Goal: Task Accomplishment & Management: Manage account settings

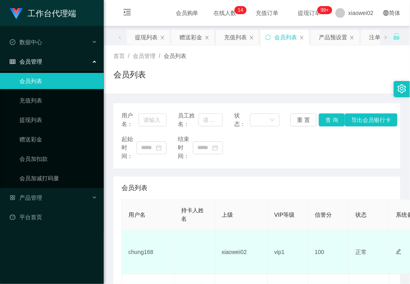
click at [145, 254] on td "chung168" at bounding box center [148, 252] width 53 height 44
click at [146, 254] on td "chung168" at bounding box center [148, 252] width 53 height 44
copy td "chung168"
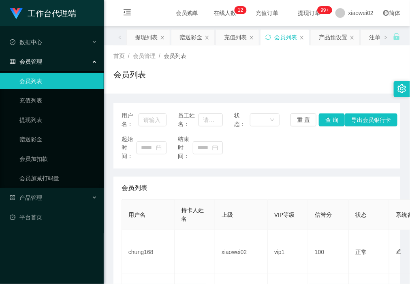
click at [258, 58] on div "首页 / 会员管理 / 会员列表 /" at bounding box center [257, 56] width 287 height 9
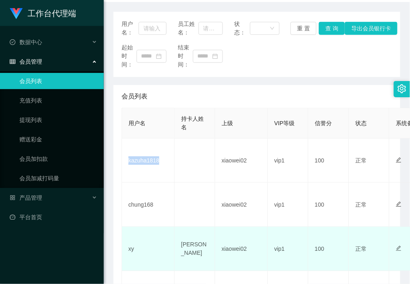
scroll to position [101, 0]
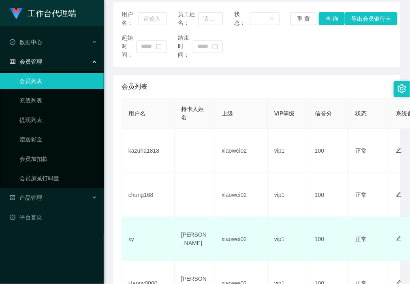
click at [132, 238] on td "xy" at bounding box center [148, 239] width 53 height 44
copy td "xy"
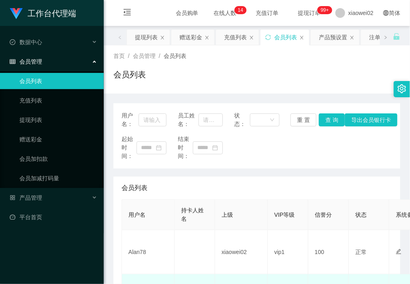
scroll to position [51, 0]
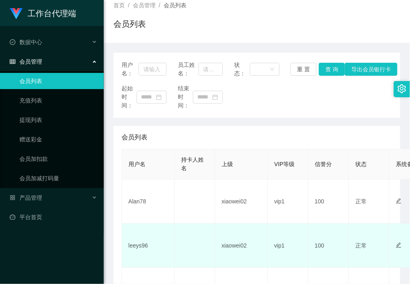
click at [137, 248] on td "leeys96" at bounding box center [148, 246] width 53 height 44
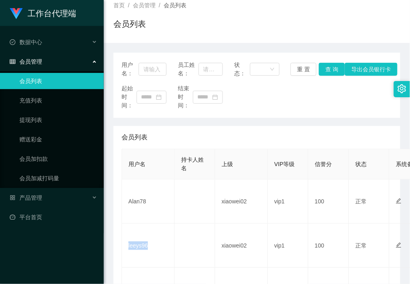
copy td "leeys96"
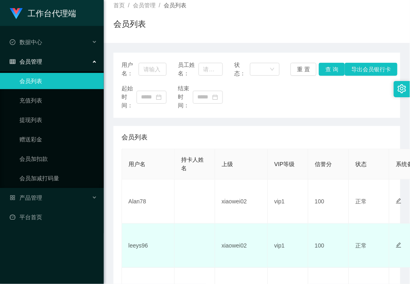
drag, startPoint x: 197, startPoint y: 251, endPoint x: 206, endPoint y: 227, distance: 25.6
click at [197, 251] on td at bounding box center [195, 246] width 41 height 44
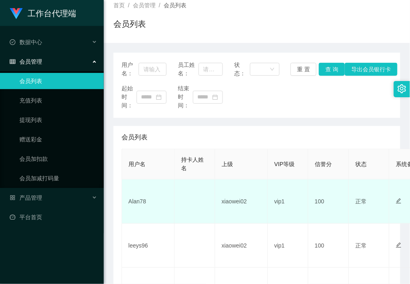
click at [131, 201] on td "Alan78" at bounding box center [148, 202] width 53 height 44
copy td "Alan78"
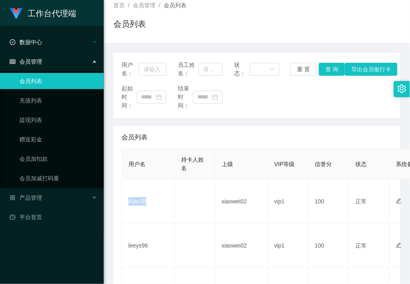
scroll to position [101, 0]
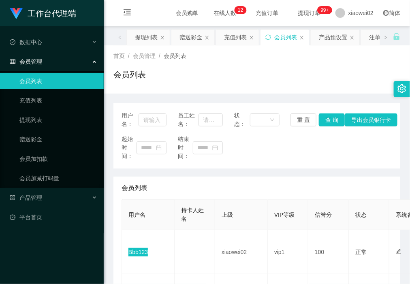
scroll to position [51, 0]
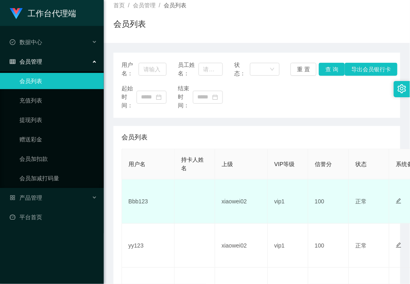
click at [193, 219] on td at bounding box center [195, 202] width 41 height 44
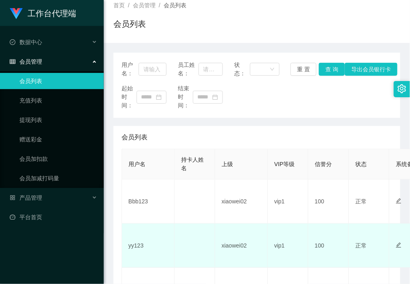
click at [140, 244] on td "yy123" at bounding box center [148, 246] width 53 height 44
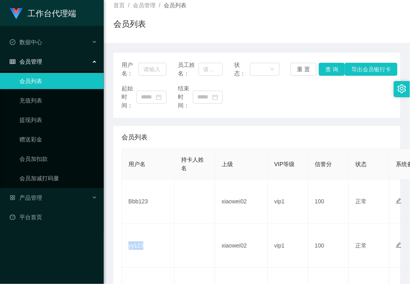
copy td "yy123"
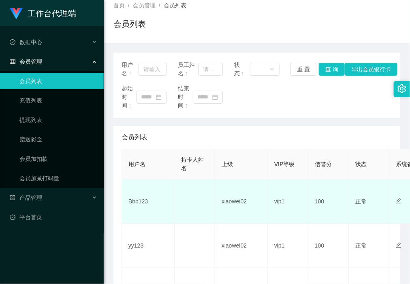
click at [186, 223] on td at bounding box center [195, 202] width 41 height 44
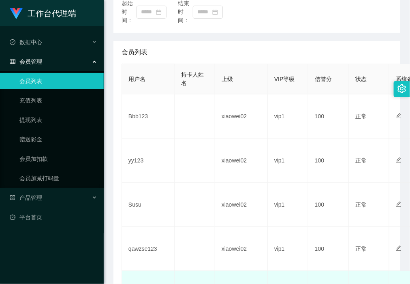
scroll to position [203, 0]
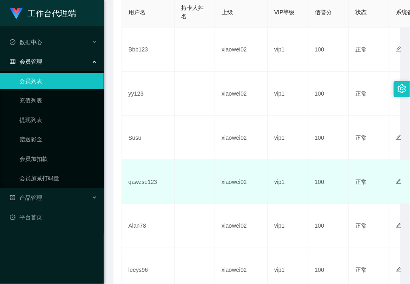
click at [140, 185] on td "qawzse123" at bounding box center [148, 182] width 53 height 44
copy td "qawzse123"
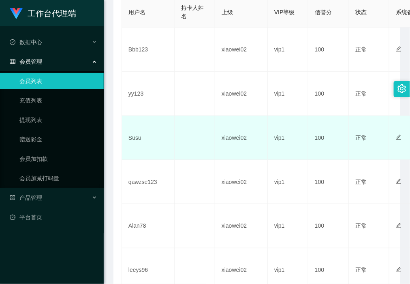
click at [133, 137] on td "Susu" at bounding box center [148, 138] width 53 height 44
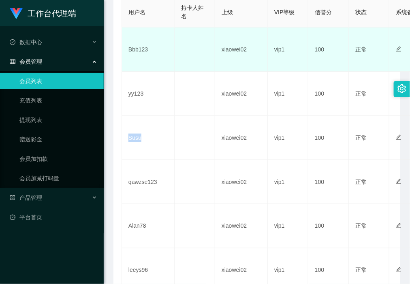
drag, startPoint x: 133, startPoint y: 137, endPoint x: 238, endPoint y: 56, distance: 133.0
click at [133, 137] on td "Susu" at bounding box center [148, 138] width 53 height 44
copy td "Susu"
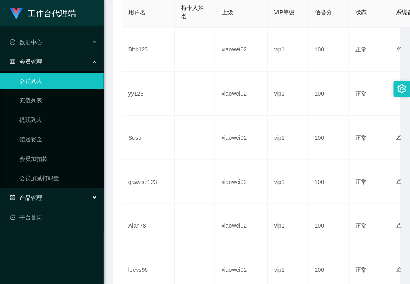
click at [52, 195] on div "产品管理" at bounding box center [52, 198] width 104 height 16
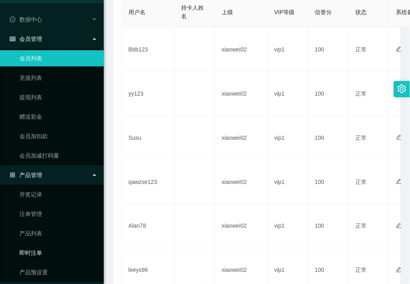
scroll to position [41, 0]
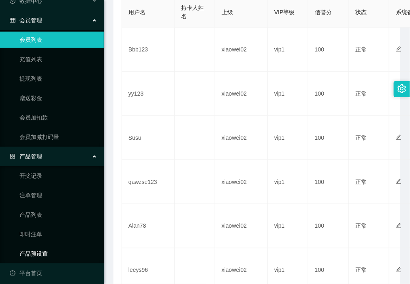
click at [41, 249] on link "产品预设置" at bounding box center [58, 254] width 78 height 16
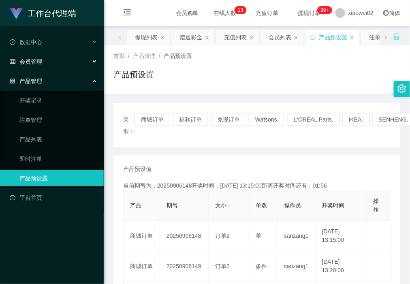
click at [38, 63] on span "会员管理" at bounding box center [26, 61] width 32 height 6
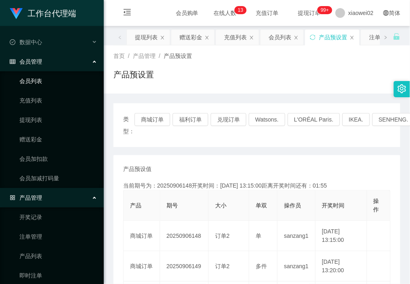
click at [49, 75] on link "会员列表" at bounding box center [58, 81] width 78 height 16
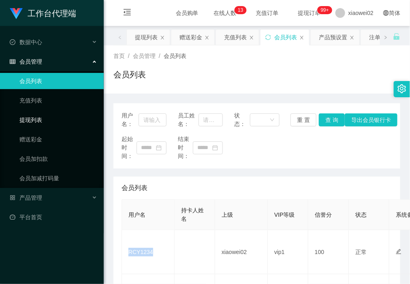
click at [47, 125] on link "提现列表" at bounding box center [58, 120] width 78 height 16
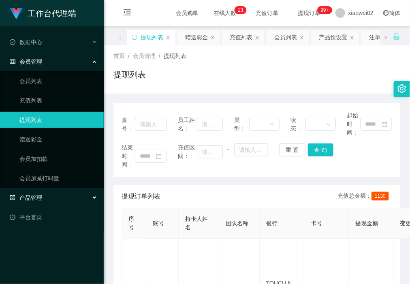
click at [51, 193] on div "产品管理" at bounding box center [52, 198] width 104 height 16
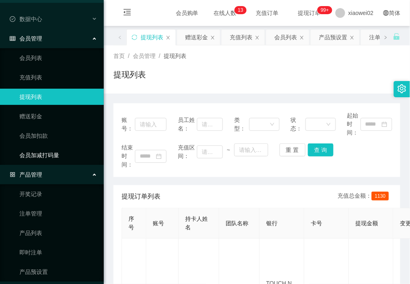
scroll to position [47, 0]
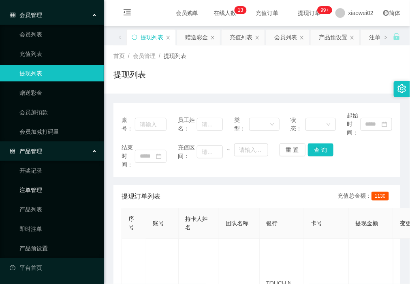
click at [43, 184] on link "注单管理" at bounding box center [58, 190] width 78 height 16
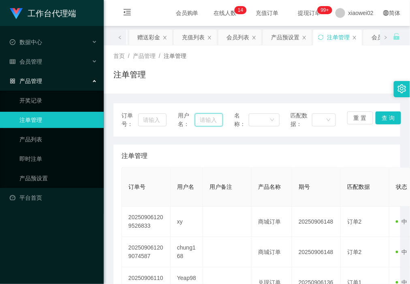
click at [199, 114] on input "text" at bounding box center [209, 120] width 28 height 13
paste input "xy"
type input "xy"
click at [384, 116] on button "查 询" at bounding box center [389, 118] width 26 height 13
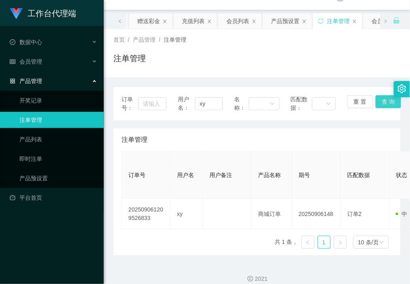
scroll to position [25, 0]
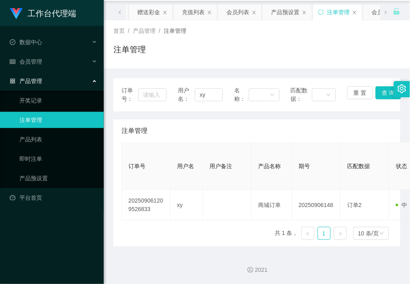
click at [54, 73] on div "产品管理" at bounding box center [52, 81] width 104 height 16
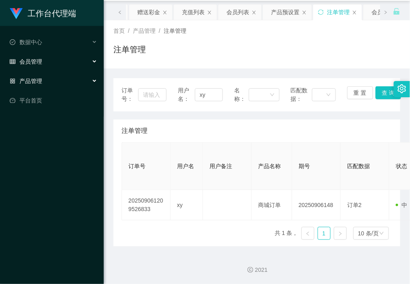
click at [58, 62] on div "会员管理" at bounding box center [52, 62] width 104 height 16
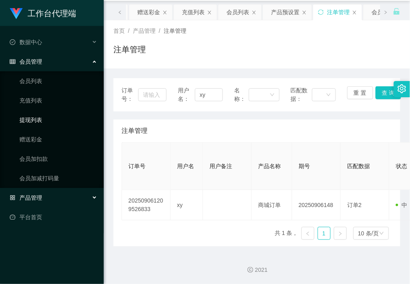
click at [41, 118] on link "提现列表" at bounding box center [58, 120] width 78 height 16
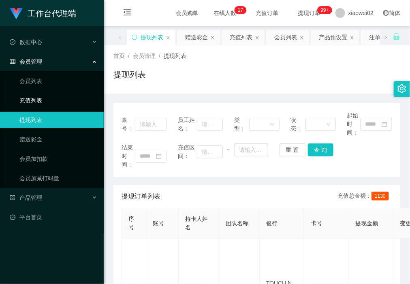
click at [53, 103] on link "充值列表" at bounding box center [58, 100] width 78 height 16
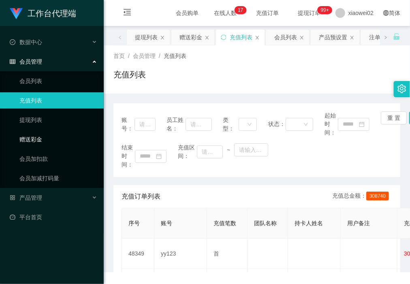
click at [48, 134] on link "赠送彩金" at bounding box center [58, 139] width 78 height 16
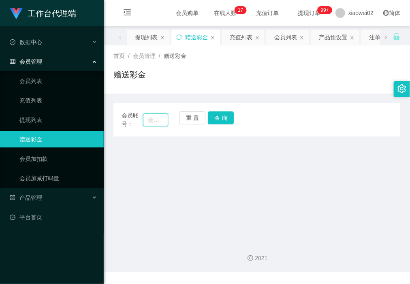
drag, startPoint x: 149, startPoint y: 120, endPoint x: 159, endPoint y: 120, distance: 10.1
click at [150, 120] on input "text" at bounding box center [155, 120] width 25 height 13
paste input "xy"
type input "xy"
click at [227, 120] on button "查 询" at bounding box center [221, 118] width 26 height 13
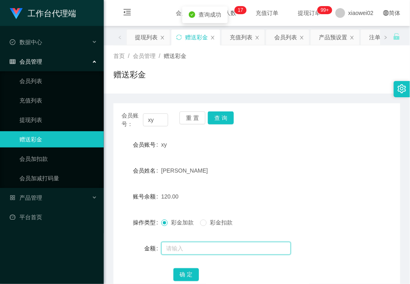
click at [192, 244] on input "text" at bounding box center [226, 248] width 130 height 13
type input "60"
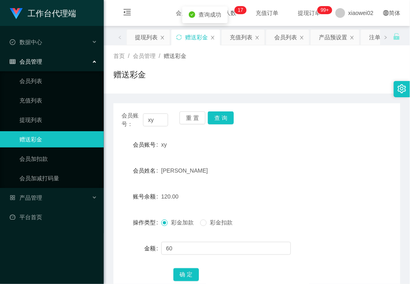
click at [215, 226] on label "彩金扣款" at bounding box center [218, 223] width 36 height 9
click at [187, 277] on button "确 定" at bounding box center [187, 274] width 26 height 13
drag, startPoint x: 193, startPoint y: 120, endPoint x: 189, endPoint y: 119, distance: 4.5
click at [193, 120] on button "重 置" at bounding box center [193, 118] width 26 height 13
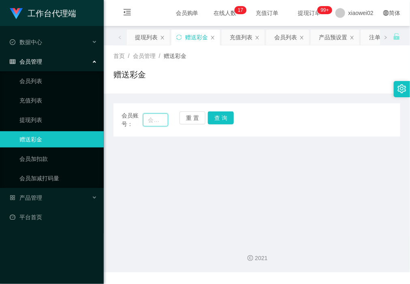
drag, startPoint x: 147, startPoint y: 120, endPoint x: 152, endPoint y: 120, distance: 5.7
click at [147, 120] on input "text" at bounding box center [155, 120] width 25 height 13
paste input "chung168"
type input "chung168"
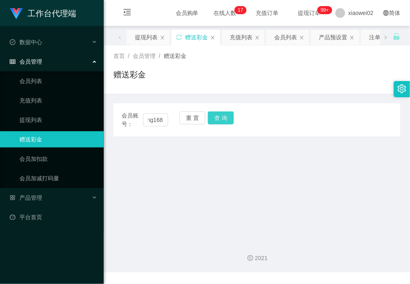
click at [215, 120] on button "查 询" at bounding box center [221, 118] width 26 height 13
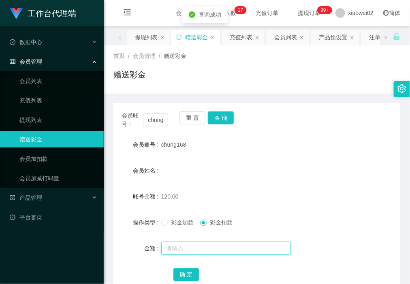
click at [189, 248] on input "text" at bounding box center [226, 248] width 130 height 13
type input "60"
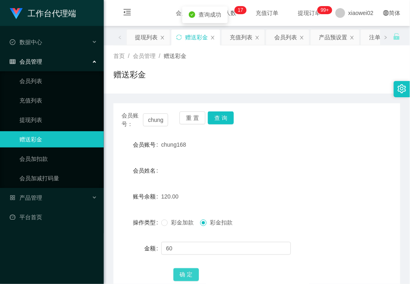
click at [186, 271] on button "确 定" at bounding box center [187, 274] width 26 height 13
click at [68, 199] on div "产品管理" at bounding box center [52, 198] width 104 height 16
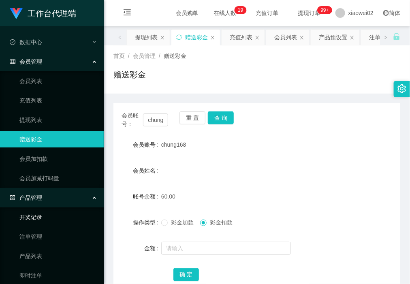
scroll to position [47, 0]
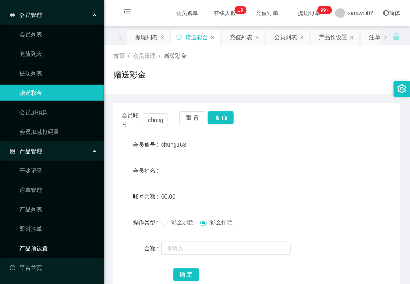
click at [51, 244] on link "产品预设置" at bounding box center [58, 248] width 78 height 16
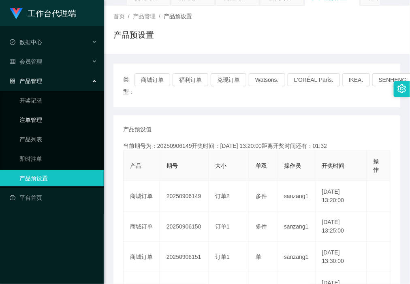
scroll to position [101, 0]
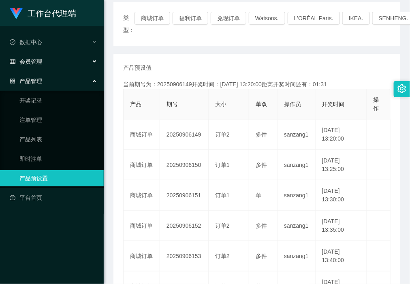
click at [55, 60] on div "会员管理" at bounding box center [52, 62] width 104 height 16
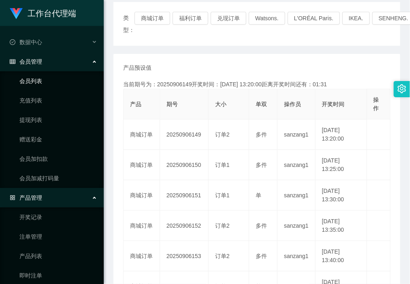
click at [47, 76] on link "会员列表" at bounding box center [58, 81] width 78 height 16
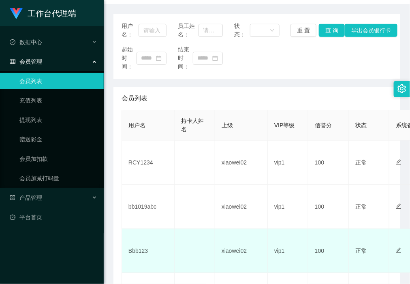
scroll to position [101, 0]
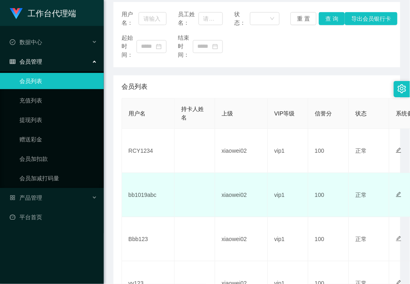
click at [147, 187] on td "bb1019abc" at bounding box center [148, 195] width 53 height 44
click at [147, 191] on td "bb1019abc" at bounding box center [148, 195] width 53 height 44
click at [145, 194] on td "bb1019abc" at bounding box center [148, 195] width 53 height 44
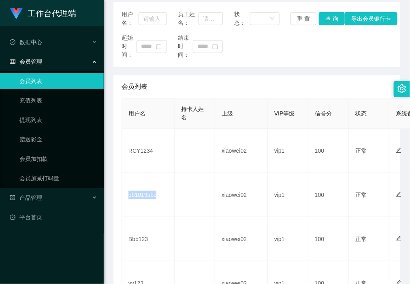
copy td "bb1019abc"
click at [56, 161] on link "会员加扣款" at bounding box center [58, 159] width 78 height 16
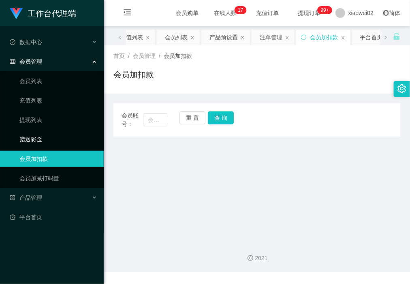
drag, startPoint x: 56, startPoint y: 145, endPoint x: 67, endPoint y: 135, distance: 15.0
click at [56, 145] on link "赠送彩金" at bounding box center [58, 139] width 78 height 16
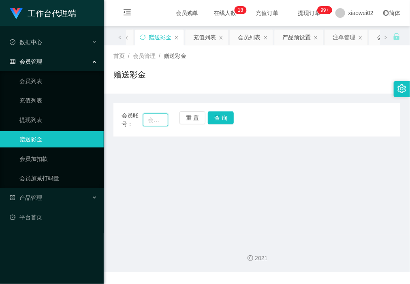
click at [161, 124] on input "text" at bounding box center [155, 120] width 25 height 13
paste input "yy123"
type input "yy123"
click at [223, 122] on button "查 询" at bounding box center [221, 118] width 26 height 13
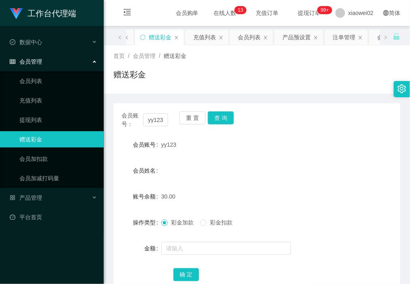
click at [53, 140] on link "赠送彩金" at bounding box center [58, 139] width 78 height 16
click at [187, 117] on button "重 置" at bounding box center [193, 118] width 26 height 13
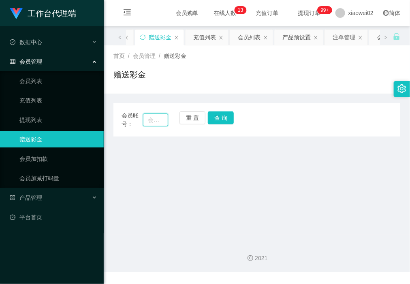
click at [154, 122] on input "text" at bounding box center [155, 120] width 25 height 13
paste input "kazuha1818"
type input "kazuha1818"
click at [223, 116] on button "查 询" at bounding box center [221, 118] width 26 height 13
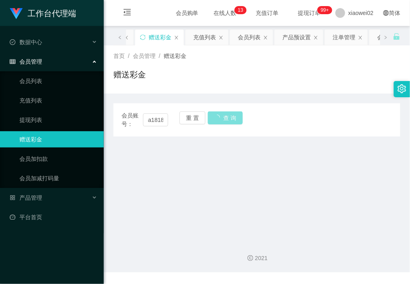
scroll to position [0, 0]
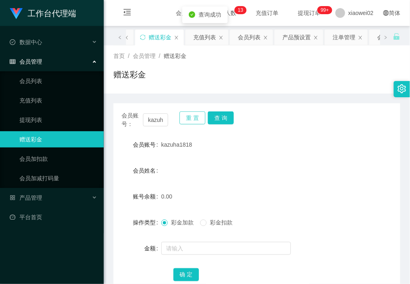
click at [195, 114] on button "重 置" at bounding box center [193, 118] width 26 height 13
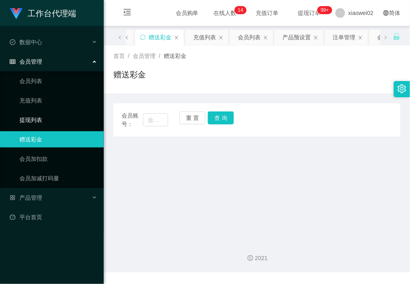
click at [53, 126] on link "提现列表" at bounding box center [58, 120] width 78 height 16
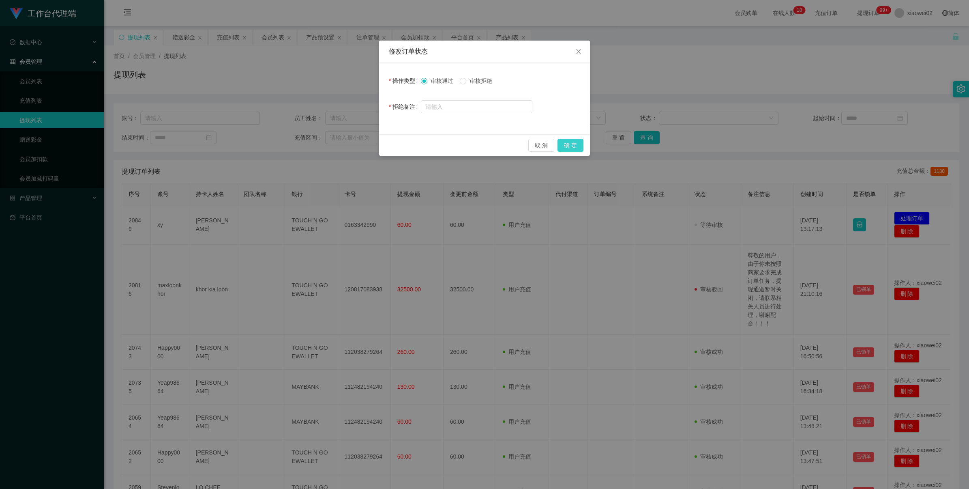
click at [571, 143] on button "确 定" at bounding box center [571, 145] width 26 height 13
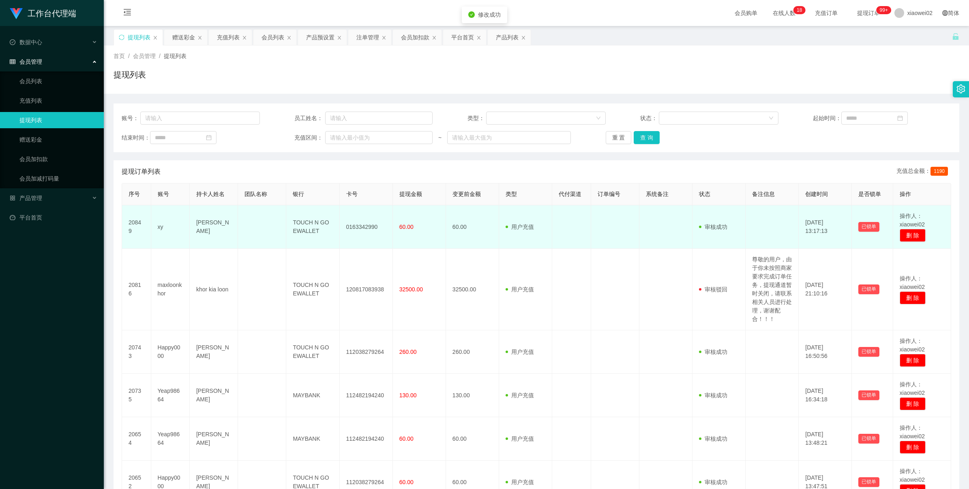
click at [351, 224] on td "0163342990" at bounding box center [366, 226] width 53 height 43
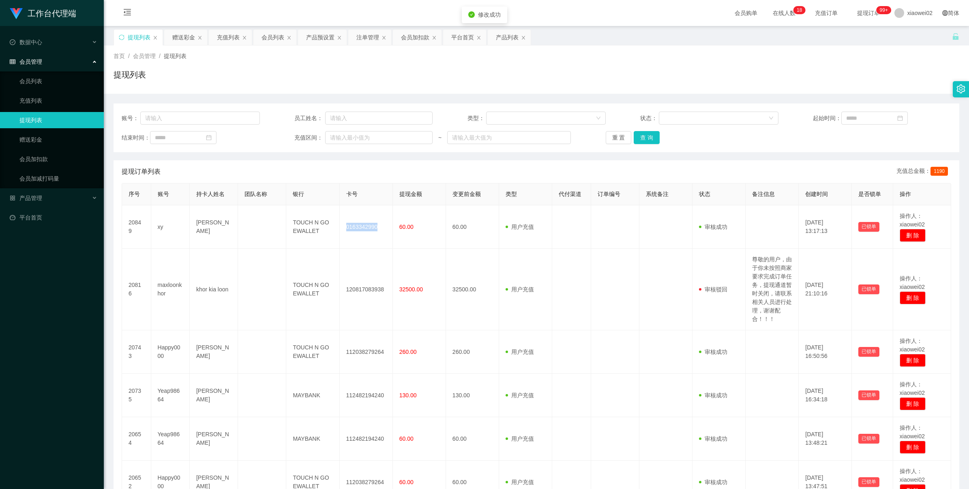
drag, startPoint x: 351, startPoint y: 224, endPoint x: 450, endPoint y: 191, distance: 104.8
click at [353, 224] on td "0163342990" at bounding box center [366, 226] width 53 height 43
copy td "0163342990"
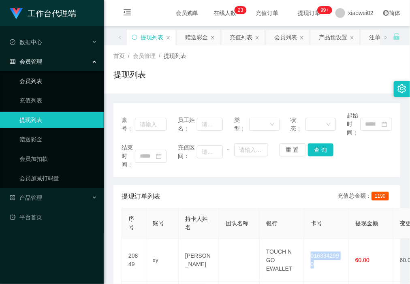
click at [53, 75] on link "会员列表" at bounding box center [58, 81] width 78 height 16
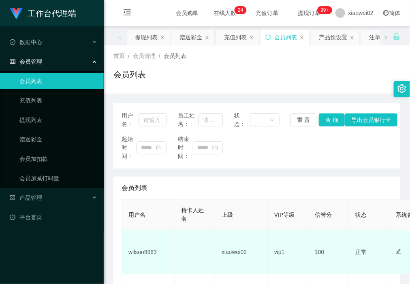
drag, startPoint x: 219, startPoint y: 265, endPoint x: 191, endPoint y: 249, distance: 31.9
click at [219, 265] on td "xiaowei02" at bounding box center [241, 252] width 53 height 44
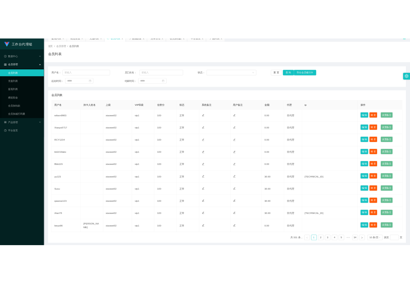
scroll to position [71, 0]
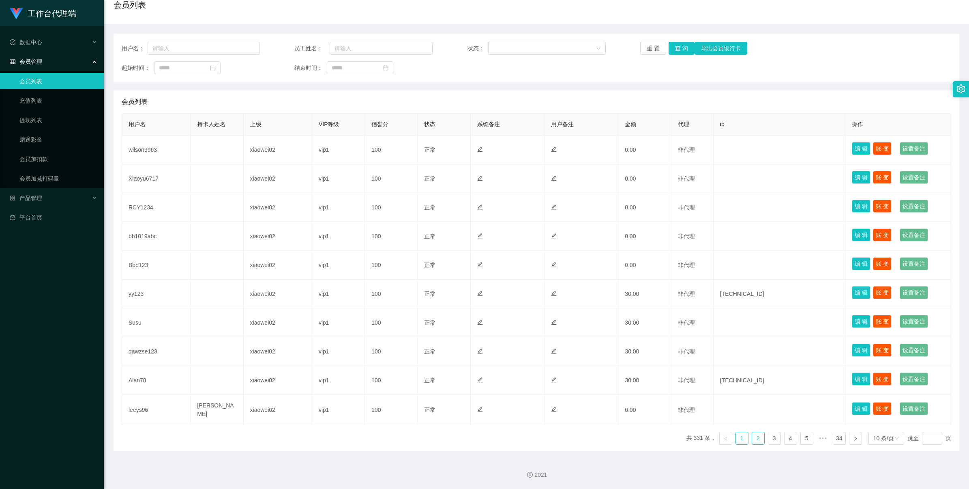
click at [755, 437] on link "2" at bounding box center [758, 438] width 12 height 12
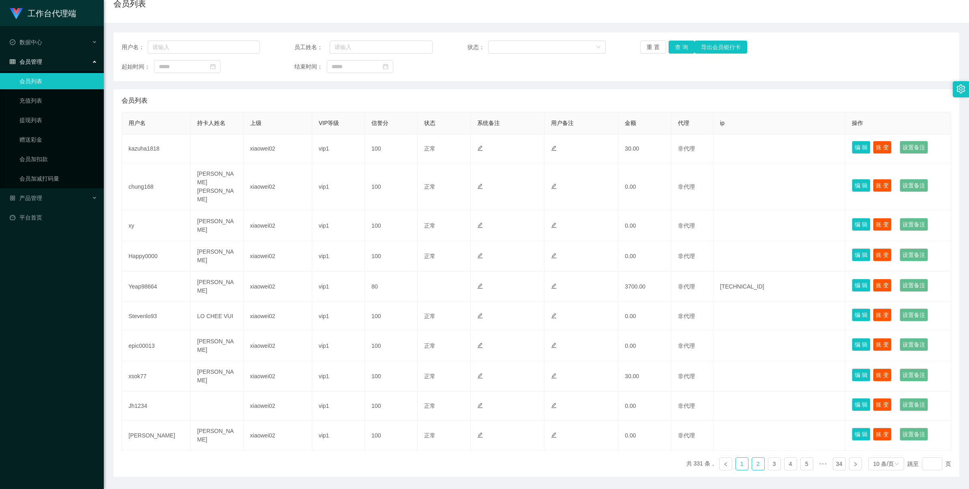
click at [736, 457] on link "1" at bounding box center [742, 463] width 12 height 12
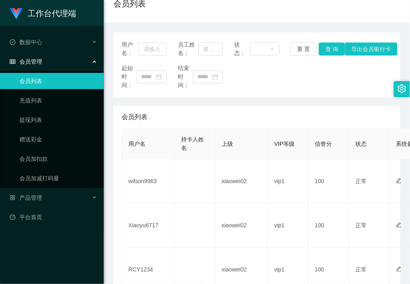
drag, startPoint x: 77, startPoint y: 251, endPoint x: 73, endPoint y: 230, distance: 21.9
click at [77, 248] on div "工作台代理端 数据中心 会员管理 会员列表 充值列表 提现列表 赠送彩金 会员加扣款 会员加减打码量 产品管理 平台首页" at bounding box center [52, 142] width 104 height 284
click at [69, 126] on link "提现列表" at bounding box center [58, 120] width 78 height 16
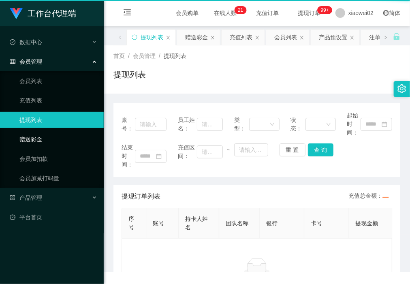
click at [63, 138] on link "赠送彩金" at bounding box center [58, 139] width 78 height 16
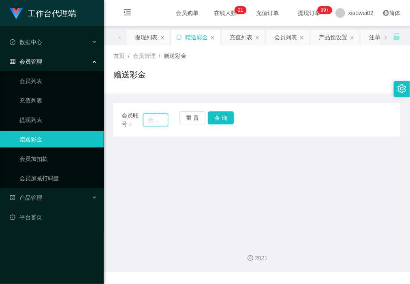
drag, startPoint x: 144, startPoint y: 118, endPoint x: 161, endPoint y: 117, distance: 17.1
click at [144, 118] on input "text" at bounding box center [155, 120] width 25 height 13
paste input "leeys96"
type input "leeys96"
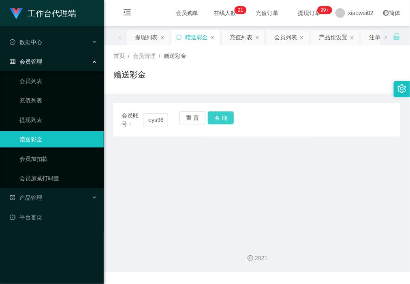
click at [217, 123] on button "查 询" at bounding box center [221, 118] width 26 height 13
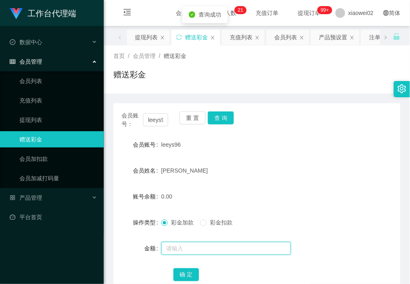
click at [184, 251] on input "text" at bounding box center [226, 248] width 130 height 13
type input "60"
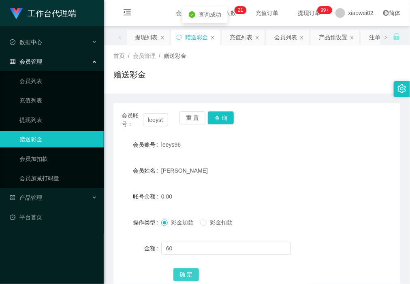
drag, startPoint x: 187, startPoint y: 275, endPoint x: 189, endPoint y: 268, distance: 7.1
click at [187, 275] on button "确 定" at bounding box center [187, 274] width 26 height 13
click at [49, 193] on div "产品管理" at bounding box center [52, 198] width 104 height 16
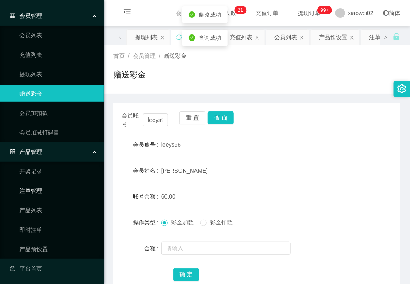
scroll to position [47, 0]
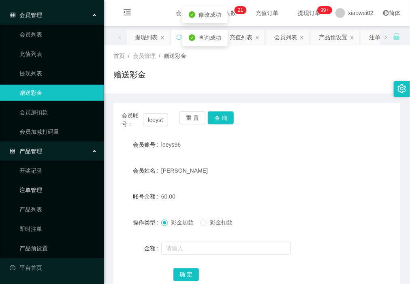
click at [59, 193] on link "注单管理" at bounding box center [58, 190] width 78 height 16
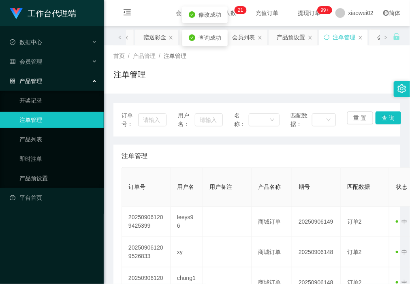
click at [175, 125] on div "订单号： 用户名： 名称： 匹配数据： 重 置 查 询" at bounding box center [257, 120] width 271 height 17
drag, startPoint x: 199, startPoint y: 117, endPoint x: 216, endPoint y: 120, distance: 17.3
click at [199, 117] on input "text" at bounding box center [209, 120] width 28 height 13
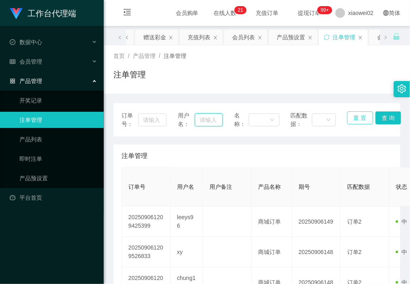
paste input "leeys96"
type input "leeys96"
click at [382, 114] on button "查 询" at bounding box center [389, 118] width 26 height 13
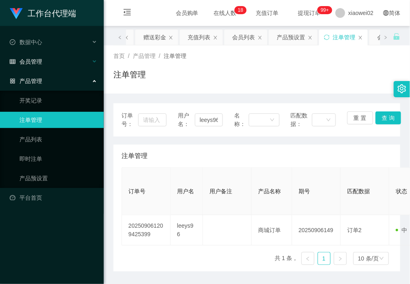
click at [53, 69] on div "会员管理" at bounding box center [52, 62] width 104 height 16
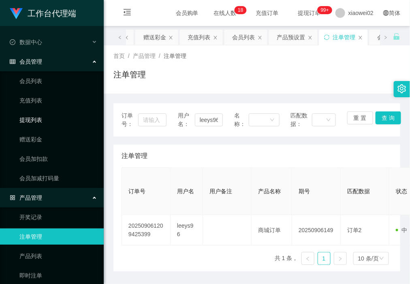
click at [49, 120] on link "提现列表" at bounding box center [58, 120] width 78 height 16
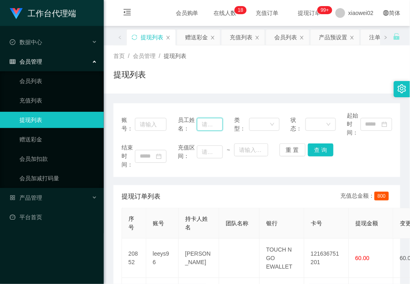
click at [207, 127] on input "text" at bounding box center [210, 124] width 26 height 13
click at [148, 122] on input "text" at bounding box center [151, 124] width 32 height 13
click at [70, 129] on ul "会员列表 充值列表 提现列表 赠送彩金 会员加扣款 会员加减打码量" at bounding box center [52, 129] width 104 height 117
click at [54, 129] on ul "会员列表 充值列表 提现列表 赠送彩金 会员加扣款 会员加减打码量" at bounding box center [52, 129] width 104 height 117
click at [56, 136] on link "赠送彩金" at bounding box center [58, 139] width 78 height 16
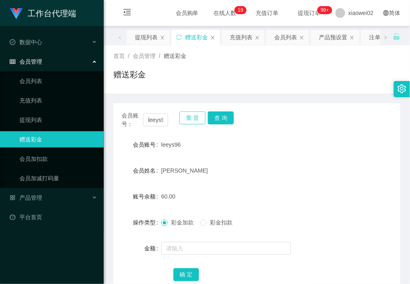
drag, startPoint x: 196, startPoint y: 119, endPoint x: 135, endPoint y: 118, distance: 60.8
click at [195, 119] on button "重 置" at bounding box center [193, 118] width 26 height 13
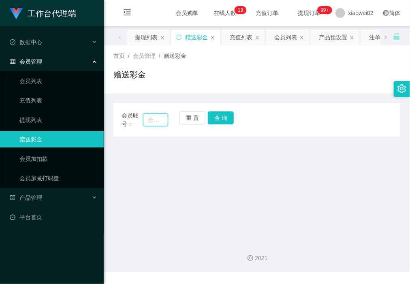
click at [145, 120] on input "text" at bounding box center [155, 120] width 25 height 13
paste input "leeys96"
type input "leeys96"
click at [209, 120] on button "查 询" at bounding box center [221, 118] width 26 height 13
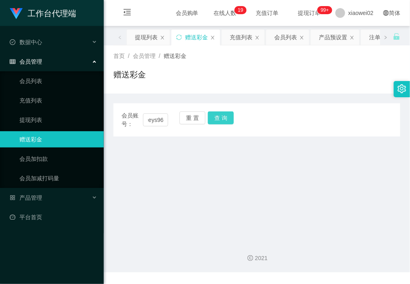
scroll to position [0, 0]
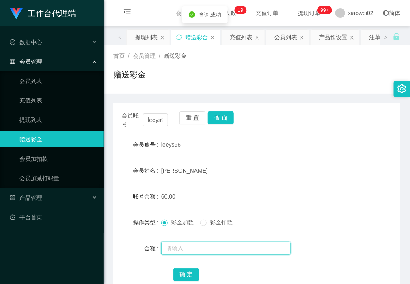
click at [187, 248] on input "text" at bounding box center [226, 248] width 130 height 13
type input "60"
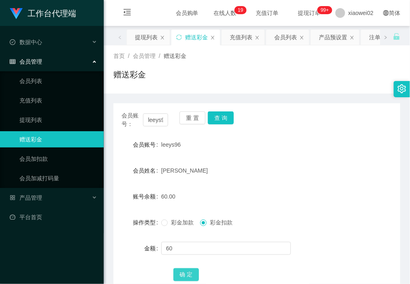
click at [184, 277] on button "确 定" at bounding box center [187, 274] width 26 height 13
click at [53, 118] on link "提现列表" at bounding box center [58, 120] width 78 height 16
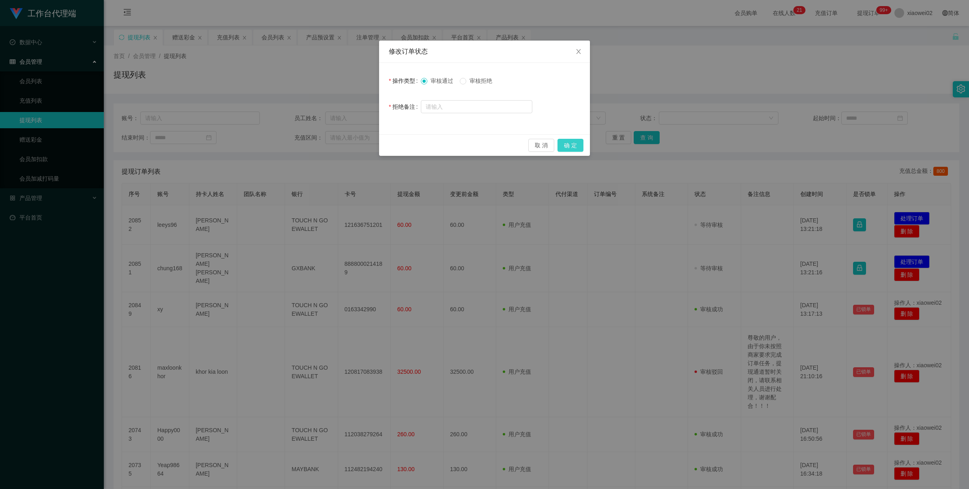
click at [576, 146] on button "确 定" at bounding box center [571, 145] width 26 height 13
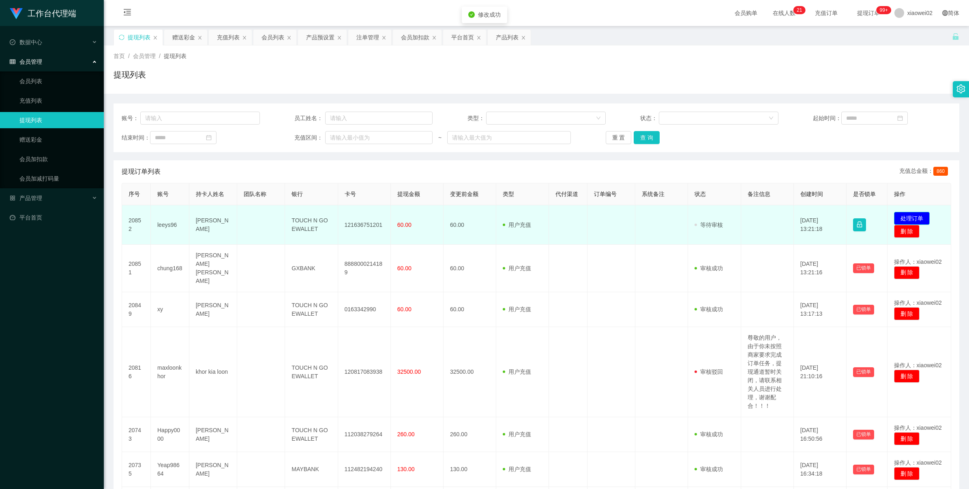
click at [905, 213] on button "处理订单" at bounding box center [912, 218] width 36 height 13
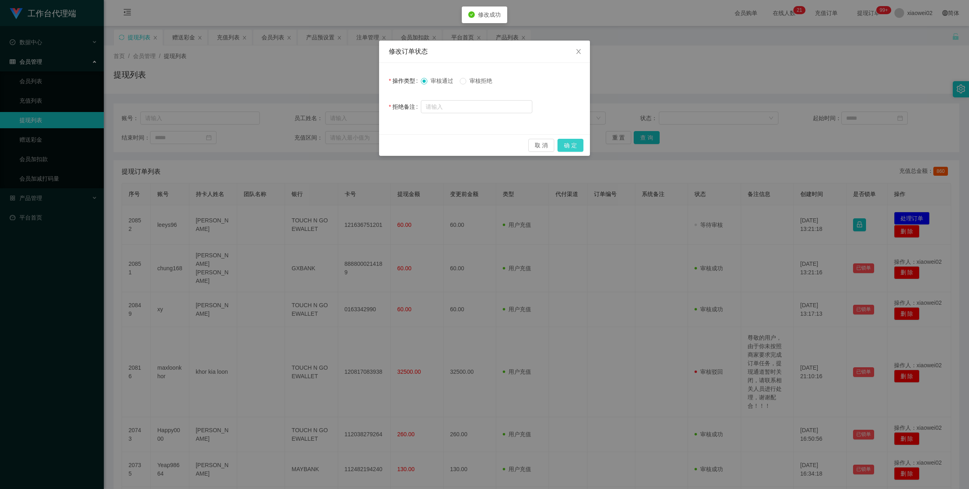
click at [563, 146] on button "确 定" at bounding box center [571, 145] width 26 height 13
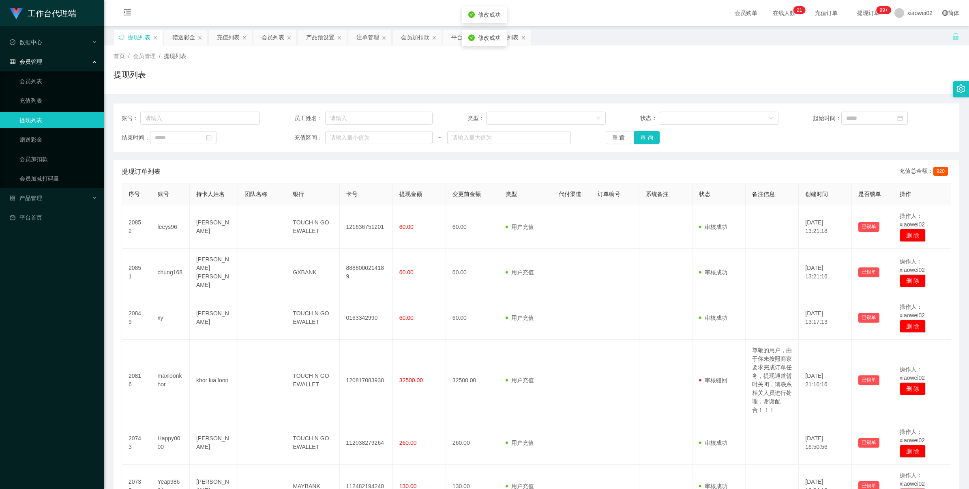
click at [356, 254] on td "8888000214189" at bounding box center [366, 272] width 53 height 47
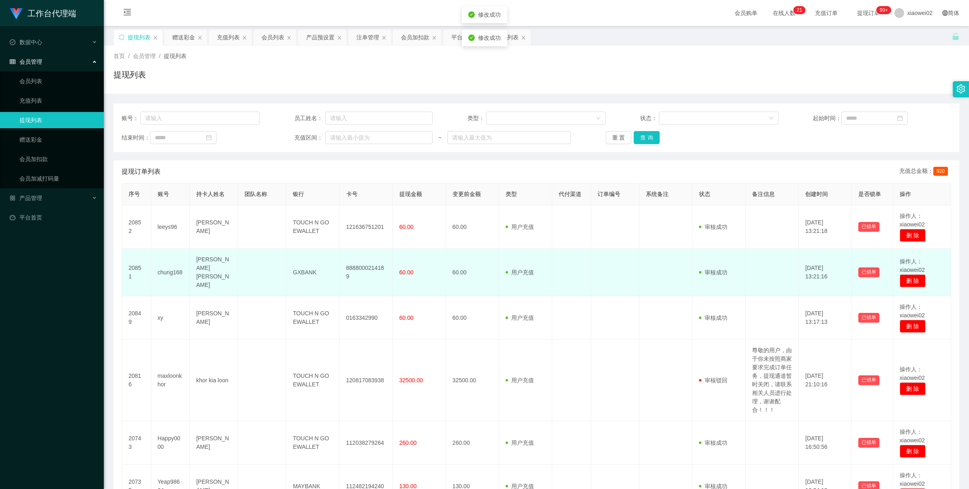
click at [356, 260] on td "8888000214189" at bounding box center [366, 272] width 53 height 47
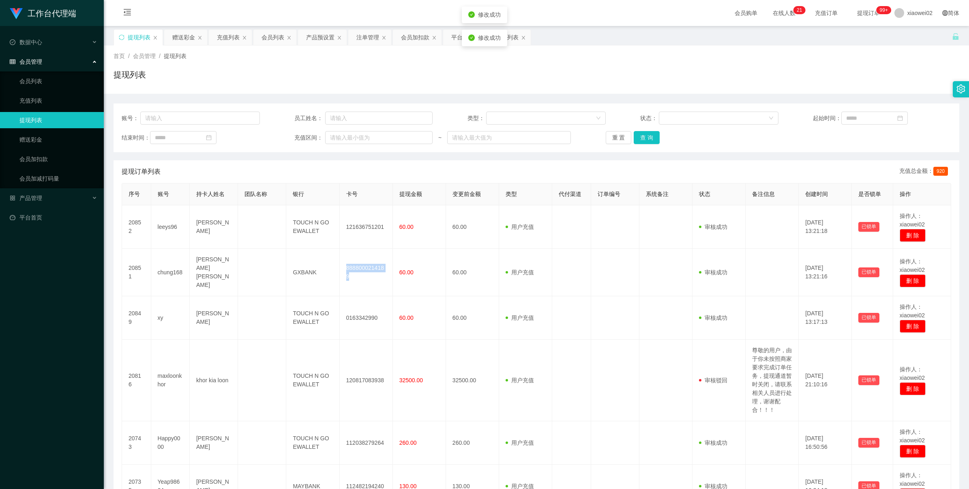
copy td "8888000214189"
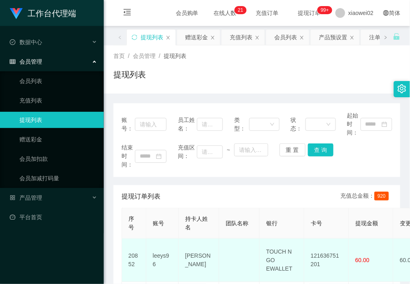
click at [305, 255] on td "121636751201" at bounding box center [327, 260] width 45 height 43
drag, startPoint x: 337, startPoint y: 260, endPoint x: 330, endPoint y: 260, distance: 6.9
click at [330, 260] on td "121636751201" at bounding box center [327, 260] width 45 height 43
click at [325, 256] on td "121636751201" at bounding box center [327, 260] width 45 height 43
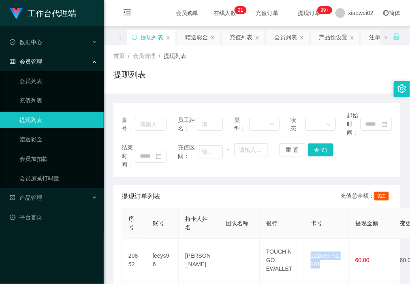
drag, startPoint x: 325, startPoint y: 256, endPoint x: 256, endPoint y: 225, distance: 75.3
click at [325, 255] on td "121636751201" at bounding box center [327, 260] width 45 height 43
copy td "121636751201"
click at [59, 76] on link "会员列表" at bounding box center [58, 81] width 78 height 16
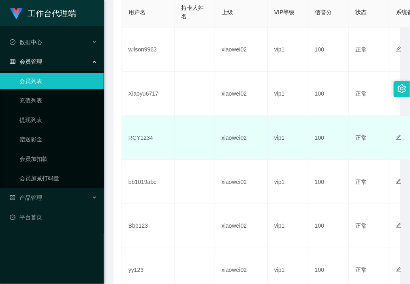
scroll to position [152, 0]
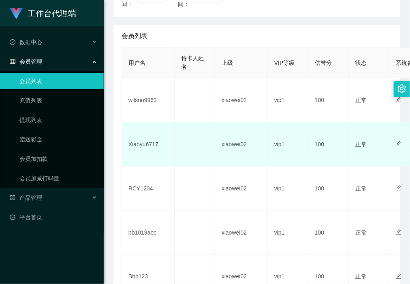
click at [147, 143] on td "Xiaoyu6717" at bounding box center [148, 144] width 53 height 44
copy td "Xiaoyu6717"
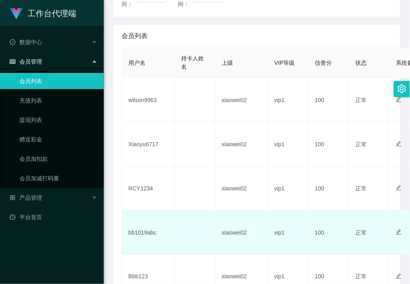
click at [214, 214] on td at bounding box center [195, 233] width 41 height 44
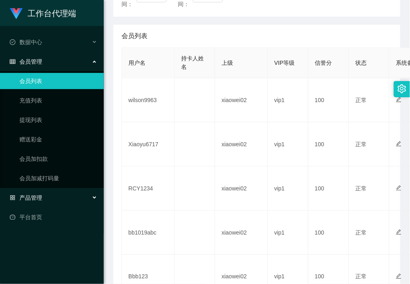
click at [43, 204] on div "产品管理" at bounding box center [52, 198] width 104 height 16
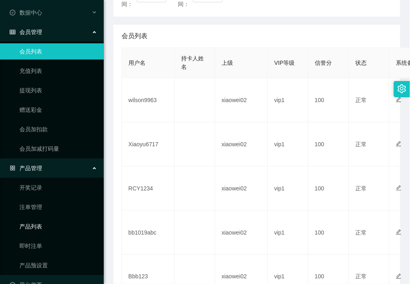
scroll to position [47, 0]
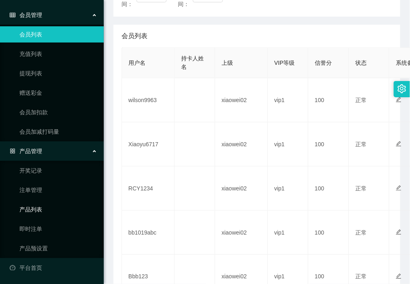
click at [47, 248] on link "产品预设置" at bounding box center [58, 248] width 78 height 16
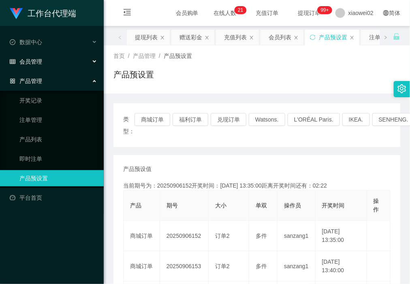
click at [46, 68] on div "会员管理" at bounding box center [52, 62] width 104 height 16
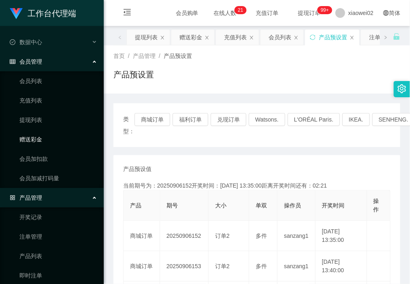
click at [43, 133] on link "赠送彩金" at bounding box center [58, 139] width 78 height 16
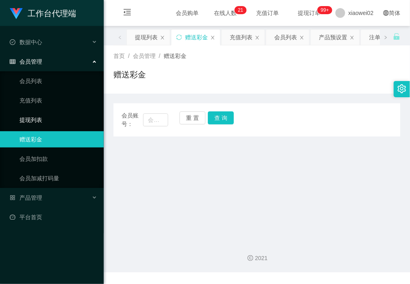
click at [42, 122] on link "提现列表" at bounding box center [58, 120] width 78 height 16
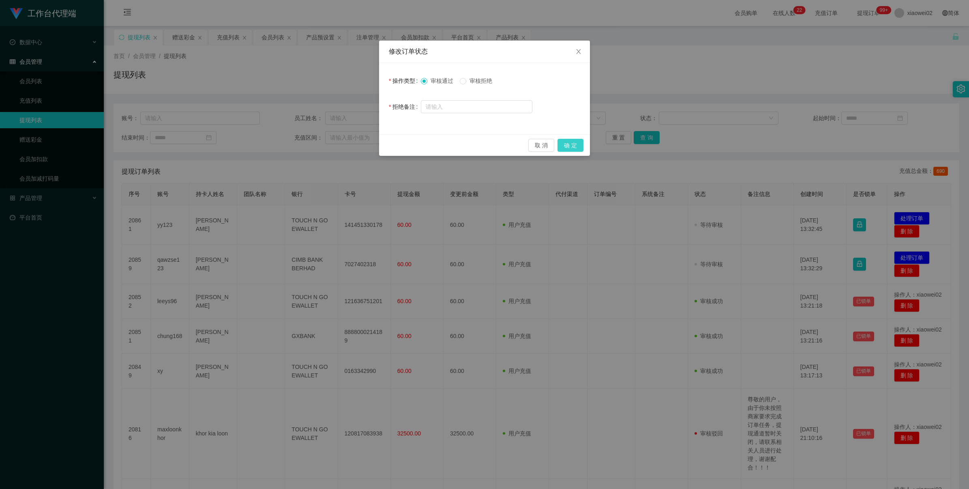
drag, startPoint x: 568, startPoint y: 146, endPoint x: 598, endPoint y: 146, distance: 30.8
click at [568, 146] on button "确 定" at bounding box center [571, 145] width 26 height 13
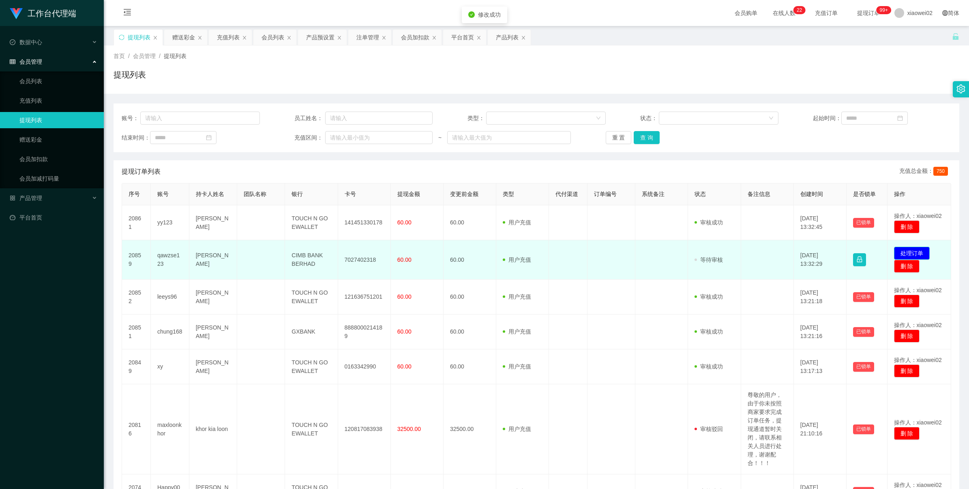
click at [914, 254] on button "处理订单" at bounding box center [912, 253] width 36 height 13
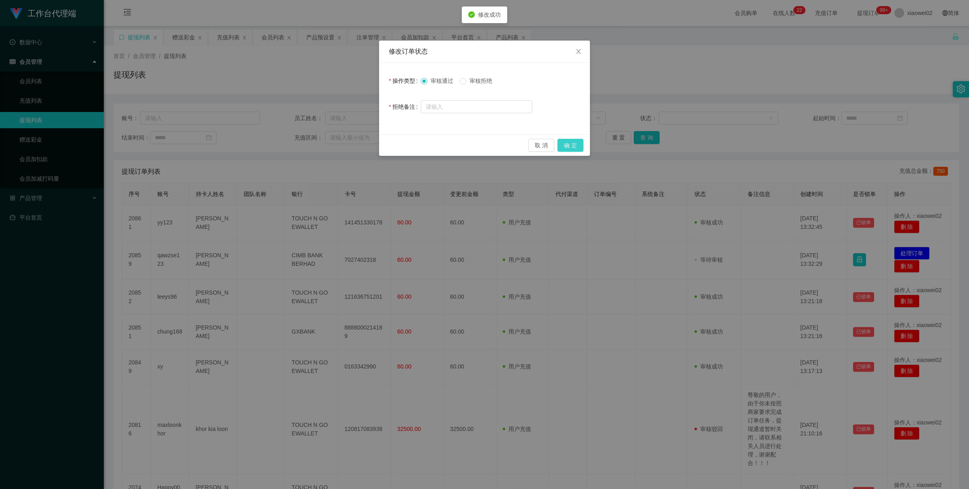
click at [567, 140] on button "确 定" at bounding box center [571, 145] width 26 height 13
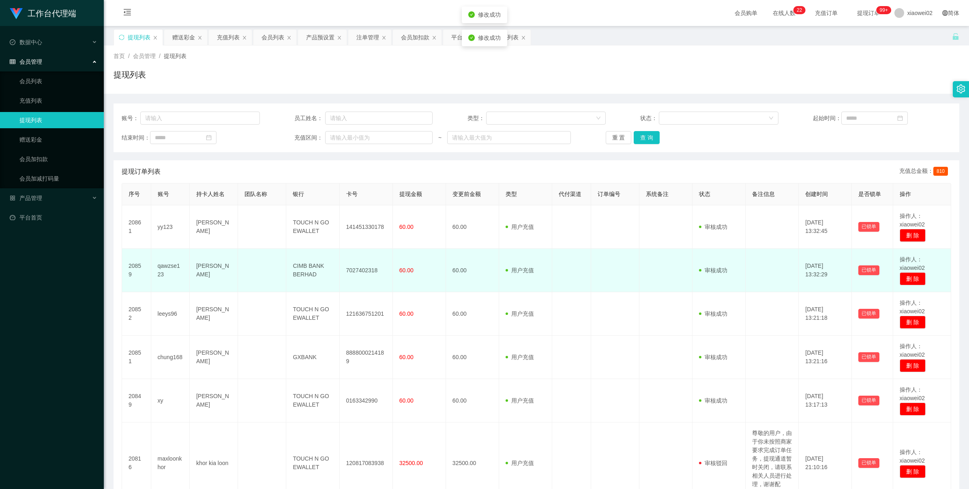
click at [356, 268] on td "7027402318" at bounding box center [366, 270] width 53 height 43
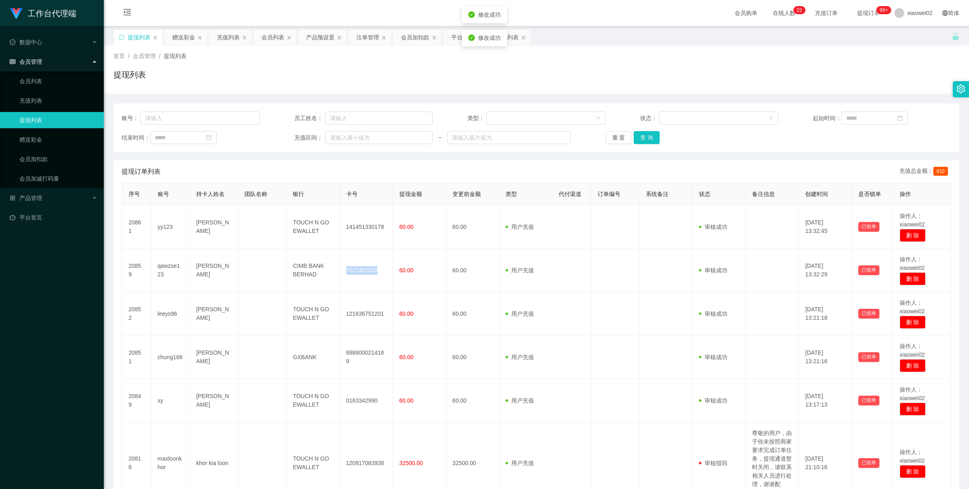
copy td "7027402318"
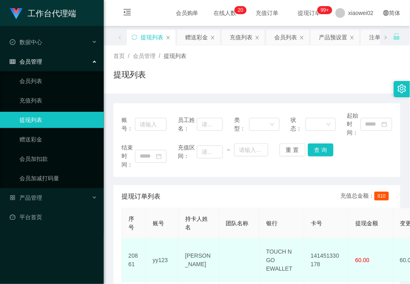
click at [322, 250] on td "141451330178" at bounding box center [327, 260] width 45 height 43
click at [322, 252] on td "141451330178" at bounding box center [327, 260] width 45 height 43
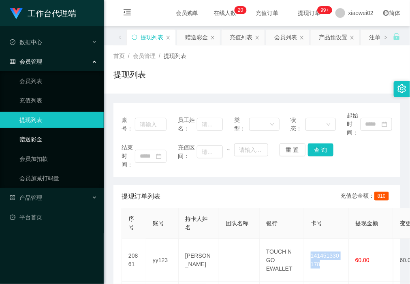
copy td "141451330178"
click at [27, 207] on ul "数据中心 会员管理 会员列表 充值列表 提现列表 赠送彩金 会员加扣款 会员加减打码量 产品管理 平台首页" at bounding box center [52, 130] width 104 height 208
drag, startPoint x: 27, startPoint y: 207, endPoint x: 85, endPoint y: 197, distance: 59.3
click at [85, 197] on div "产品管理" at bounding box center [52, 198] width 104 height 16
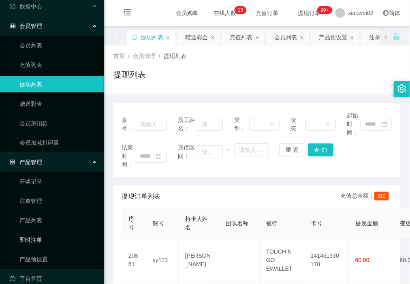
scroll to position [47, 0]
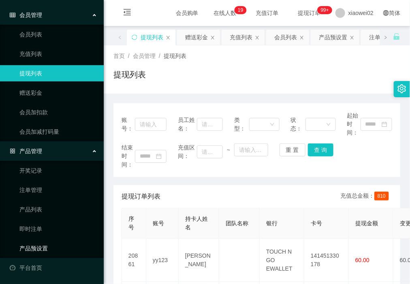
click at [51, 256] on link "产品预设置" at bounding box center [58, 248] width 78 height 16
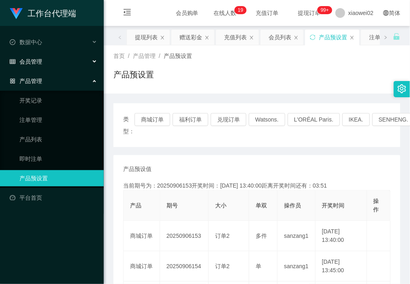
click at [47, 63] on div "会员管理" at bounding box center [52, 62] width 104 height 16
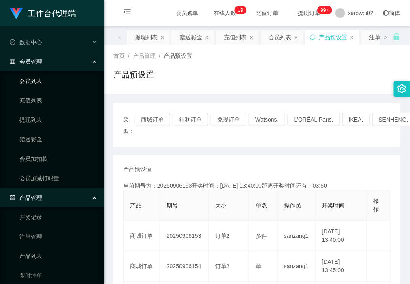
click at [37, 85] on link "会员列表" at bounding box center [58, 81] width 78 height 16
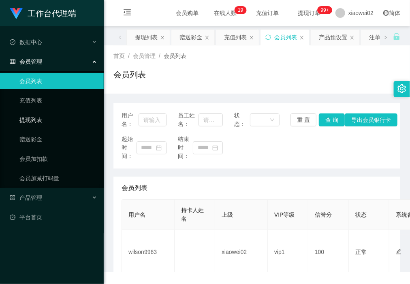
click at [39, 120] on link "提现列表" at bounding box center [58, 120] width 78 height 16
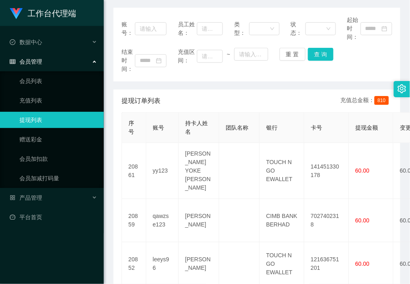
scroll to position [101, 0]
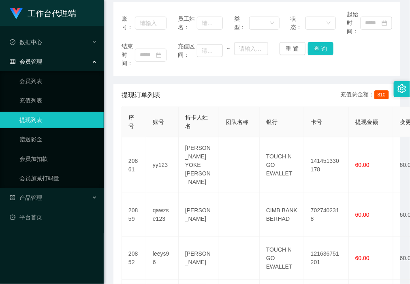
click at [22, 249] on div "工作台代理端 数据中心 会员管理 会员列表 充值列表 提现列表 赠送彩金 会员加扣款 会员加减打码量 产品管理 平台首页" at bounding box center [52, 142] width 104 height 284
click at [162, 74] on div "账号： 员工姓名： 类型： 状态： 起始时间： 结束时间： 充值区间： ~ 重 置 查 询" at bounding box center [257, 39] width 287 height 74
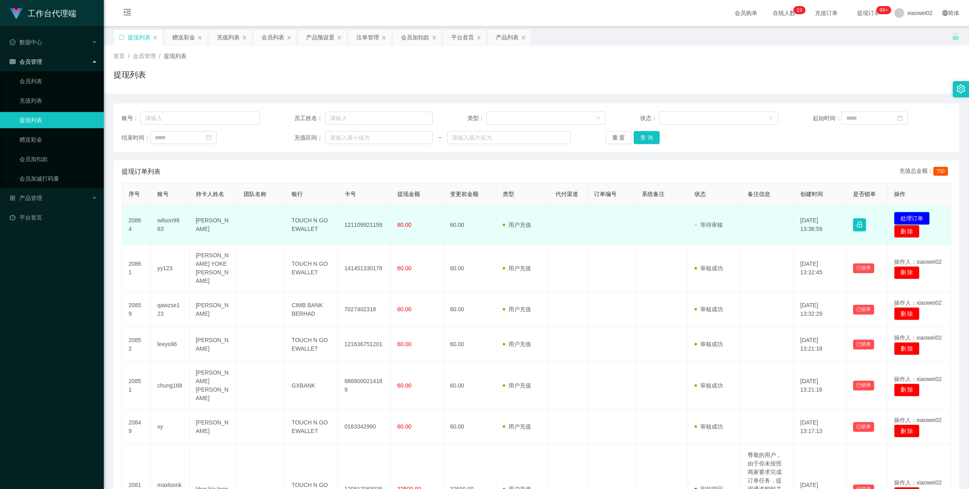
click at [907, 213] on button "处理订单" at bounding box center [912, 218] width 36 height 13
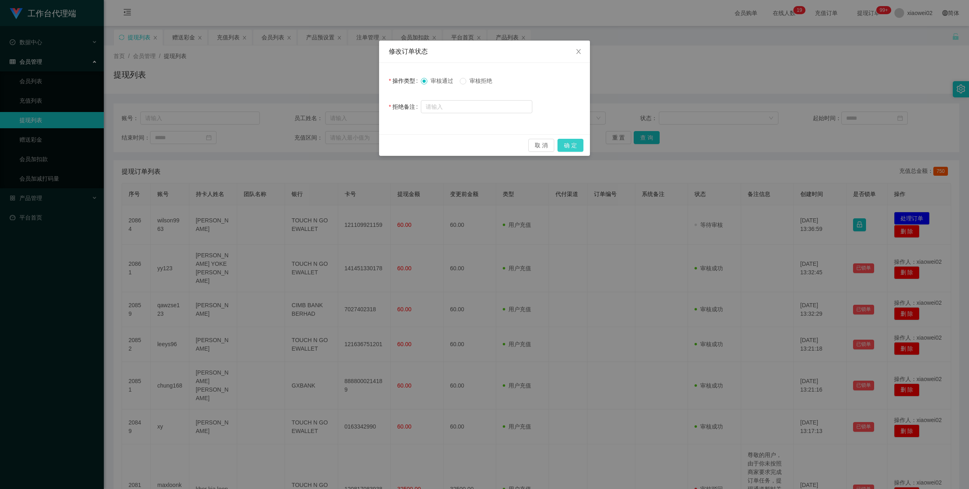
click at [571, 146] on button "确 定" at bounding box center [571, 145] width 26 height 13
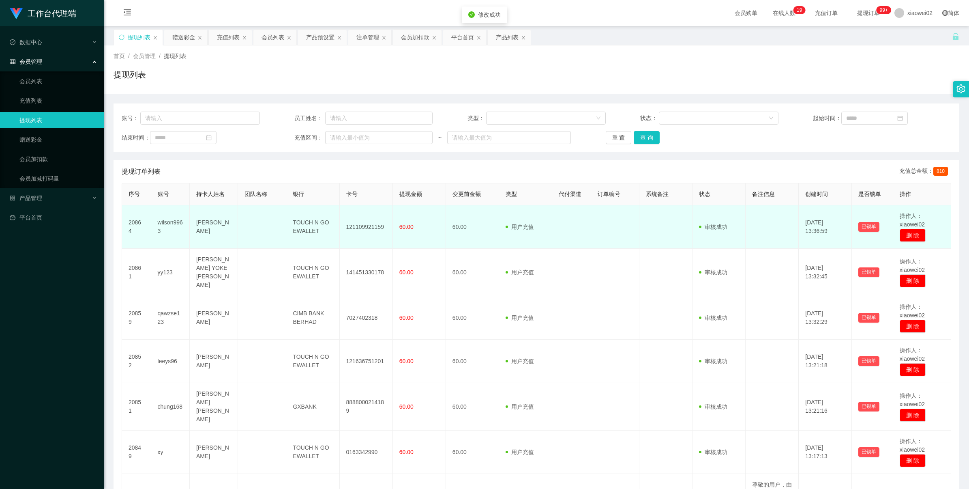
click at [371, 224] on td "121109921159" at bounding box center [366, 226] width 53 height 43
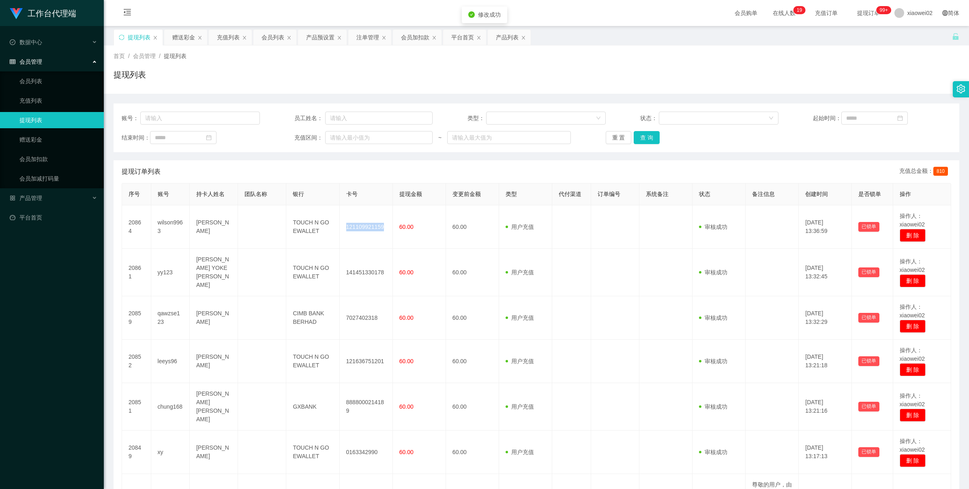
copy td "121109921159"
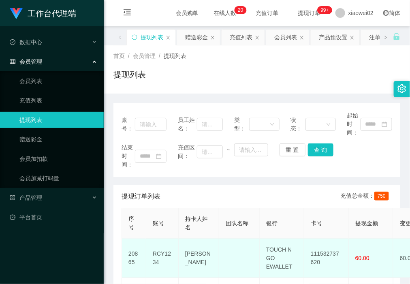
click at [325, 248] on td "111532737620" at bounding box center [327, 258] width 45 height 39
click at [325, 252] on td "111532737620" at bounding box center [327, 258] width 45 height 39
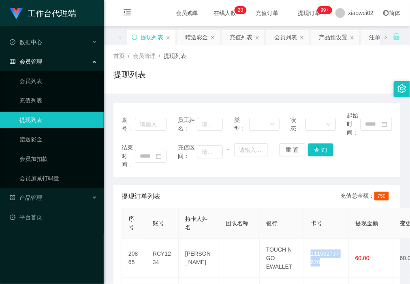
copy td "111532737620"
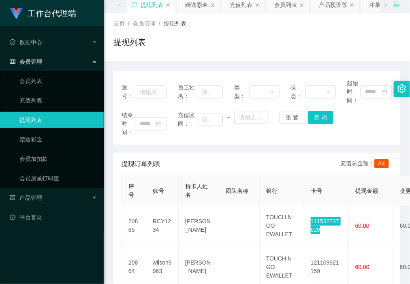
scroll to position [51, 0]
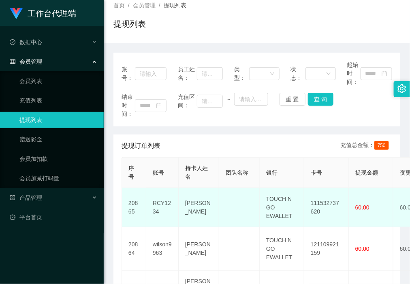
click at [281, 199] on td "TOUCH N GO EWALLET" at bounding box center [282, 207] width 45 height 39
copy td "TOUCH N GO EWALLET"
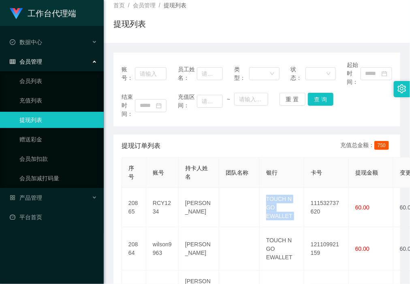
click at [0, 39] on html "工作台代理端 数据中心 会员管理 会员列表 充值列表 提现列表 赠送彩金 会员加扣款 会员加减打码量 产品管理 平台首页 保存配置 重置配置 整体风格设置 主…" at bounding box center [205, 142] width 410 height 284
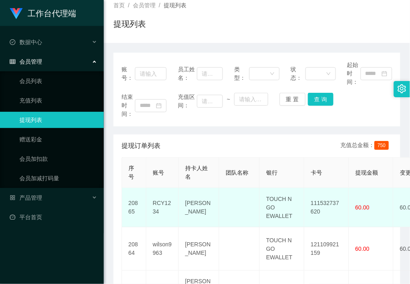
click at [336, 207] on td "111532737620" at bounding box center [327, 207] width 45 height 39
click at [332, 199] on td "111532737620" at bounding box center [327, 207] width 45 height 39
copy td "111532737620"
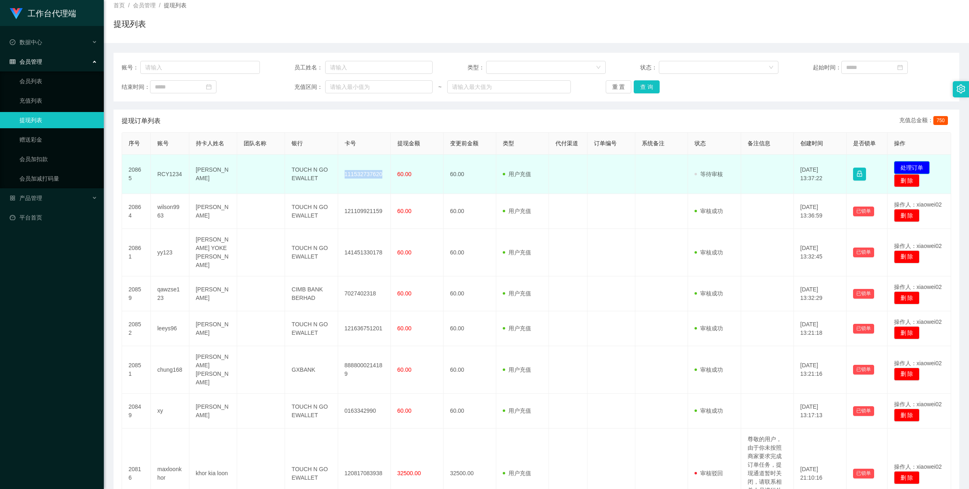
click at [410, 162] on button "处理订单" at bounding box center [912, 167] width 36 height 13
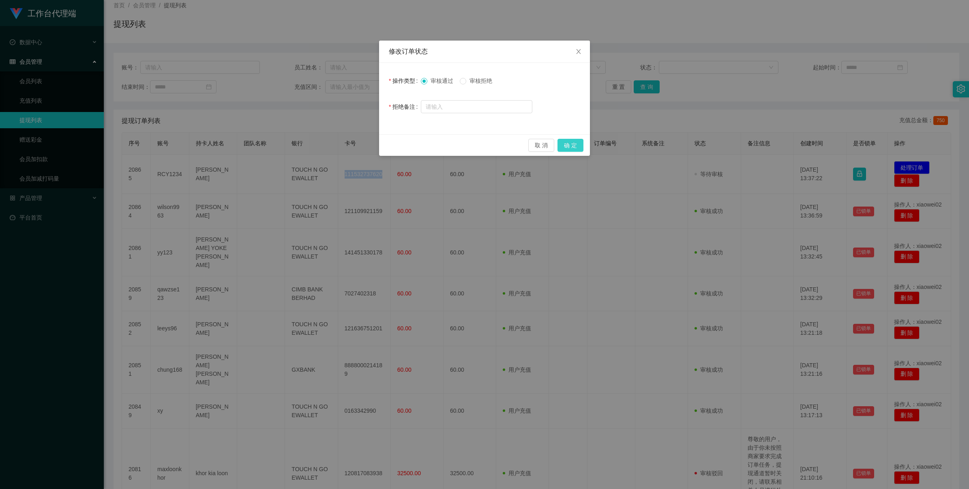
drag, startPoint x: 566, startPoint y: 147, endPoint x: 813, endPoint y: 54, distance: 264.1
click at [410, 147] on button "确 定" at bounding box center [571, 145] width 26 height 13
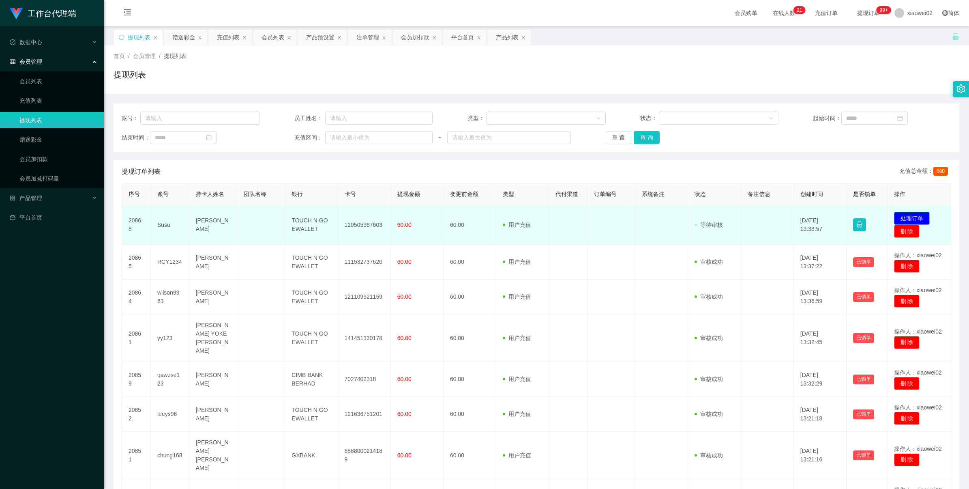
click at [410, 217] on button "处理订单" at bounding box center [912, 218] width 36 height 13
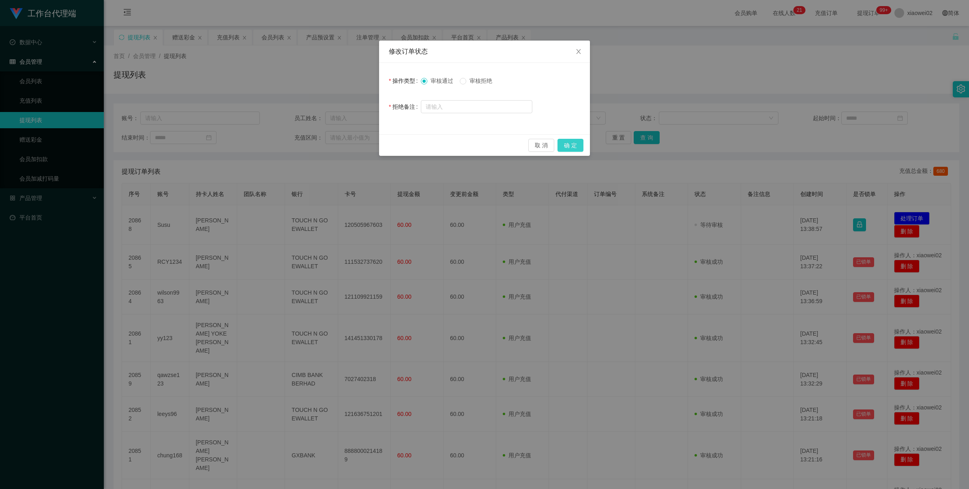
click at [410, 145] on button "确 定" at bounding box center [571, 145] width 26 height 13
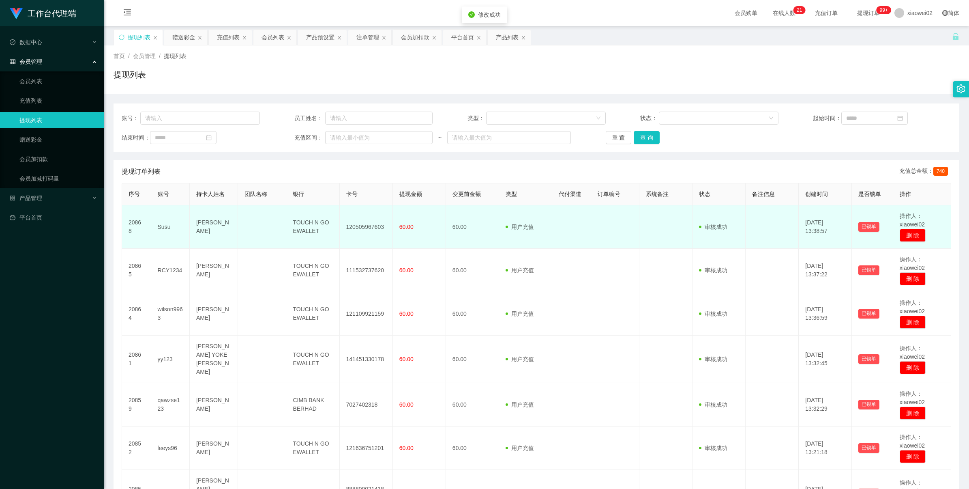
click at [358, 228] on td "120505967603" at bounding box center [366, 226] width 53 height 43
click at [359, 228] on td "120505967603" at bounding box center [366, 226] width 53 height 43
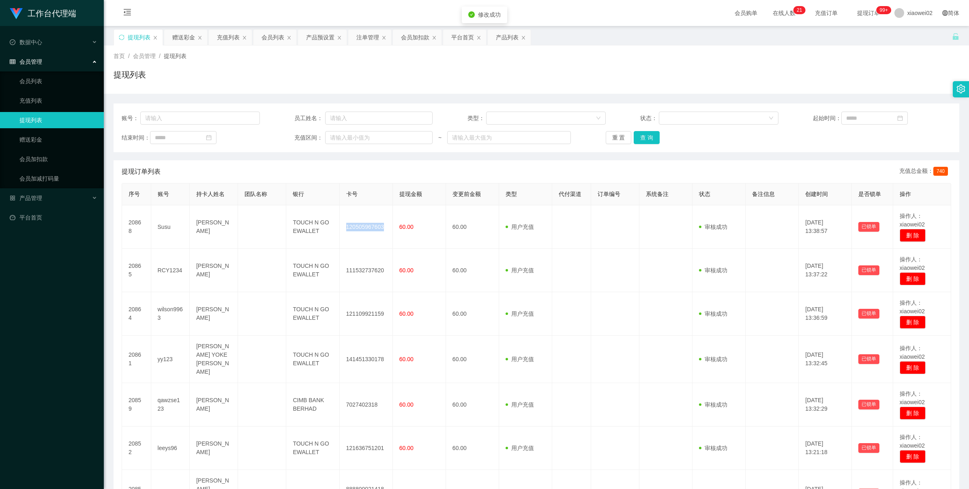
copy td "120505967603"
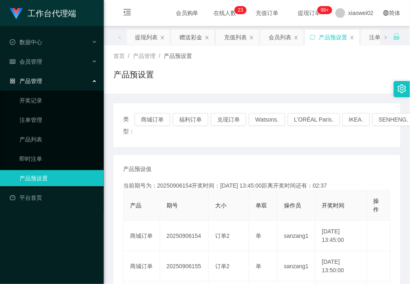
scroll to position [51, 0]
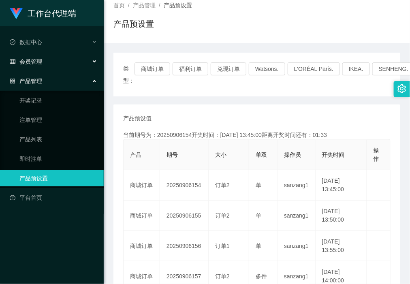
click at [34, 69] on div "会员管理" at bounding box center [52, 62] width 104 height 16
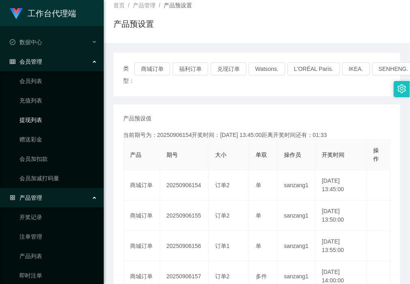
click at [39, 114] on link "提现列表" at bounding box center [58, 120] width 78 height 16
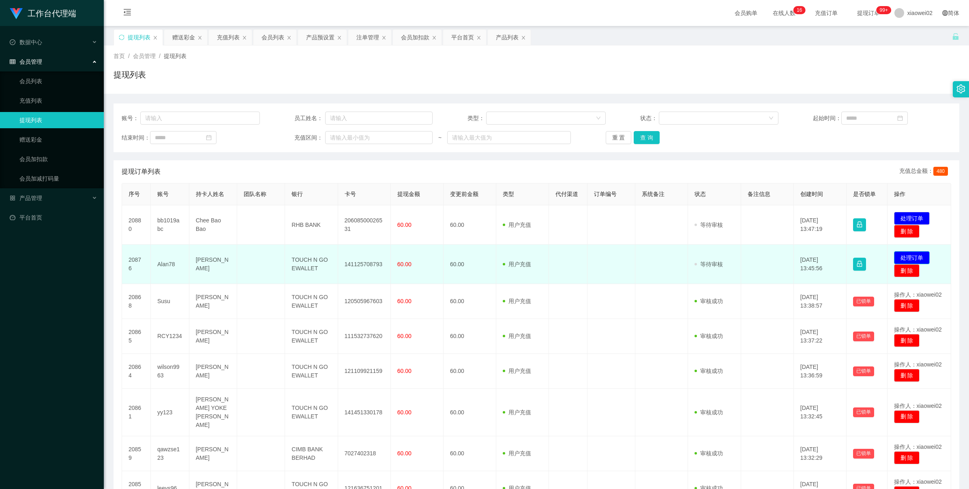
click at [905, 258] on button "处理订单" at bounding box center [912, 257] width 36 height 13
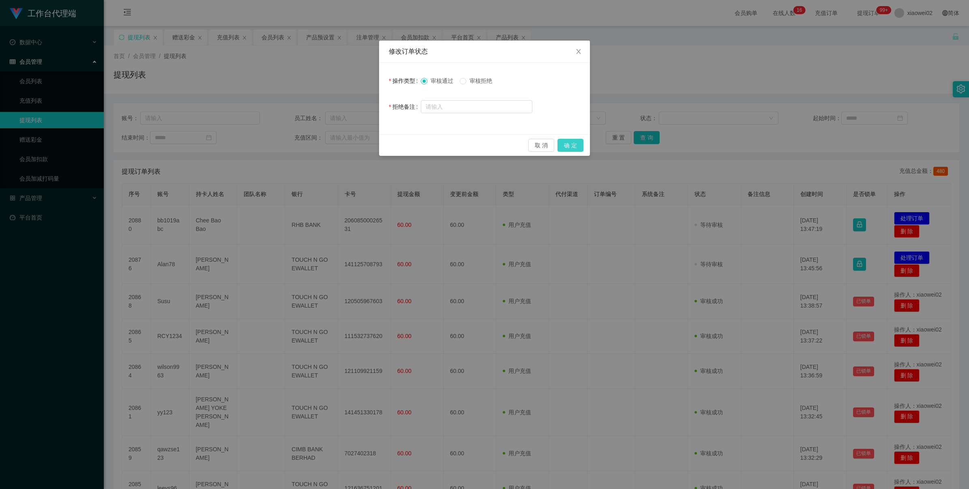
click at [575, 144] on button "确 定" at bounding box center [571, 145] width 26 height 13
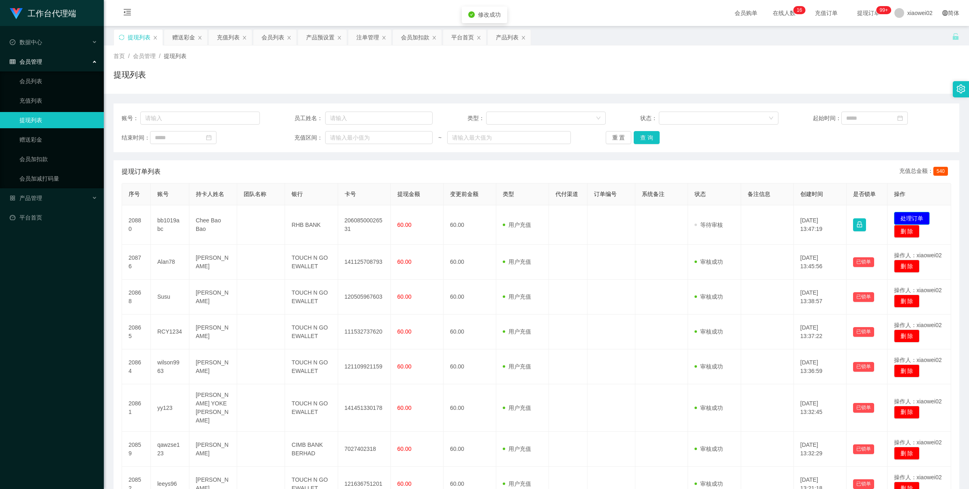
click at [906, 212] on button "处理订单" at bounding box center [912, 218] width 36 height 13
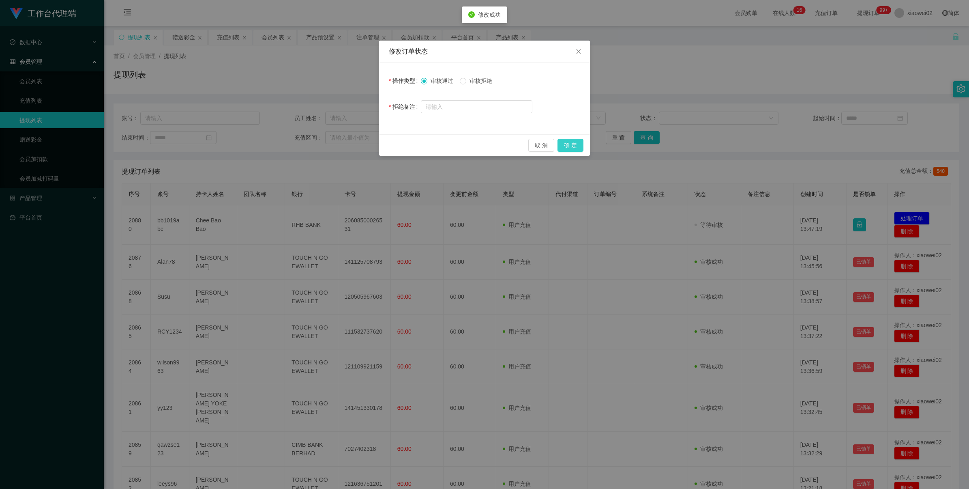
click at [570, 151] on button "确 定" at bounding box center [571, 145] width 26 height 13
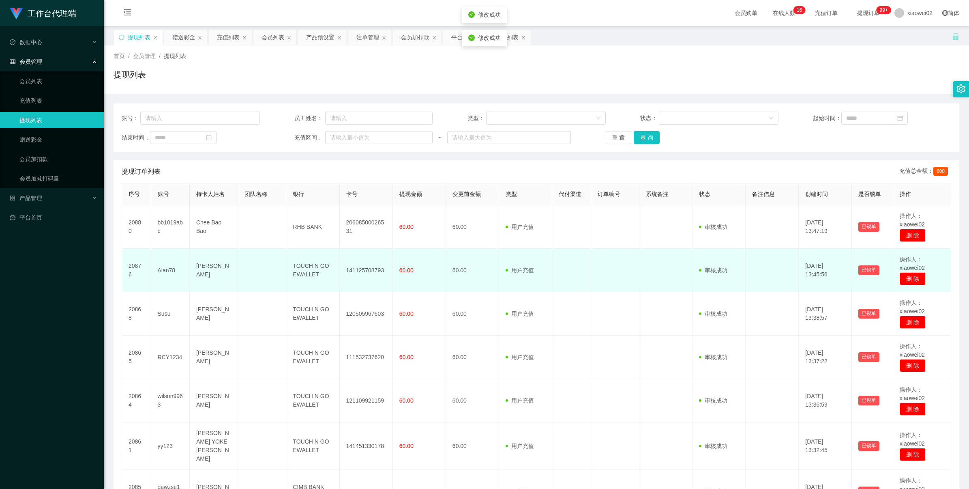
click at [364, 266] on td "141125708793" at bounding box center [366, 270] width 53 height 43
click at [364, 268] on td "141125708793" at bounding box center [366, 270] width 53 height 43
click at [365, 267] on td "141125708793" at bounding box center [366, 270] width 53 height 43
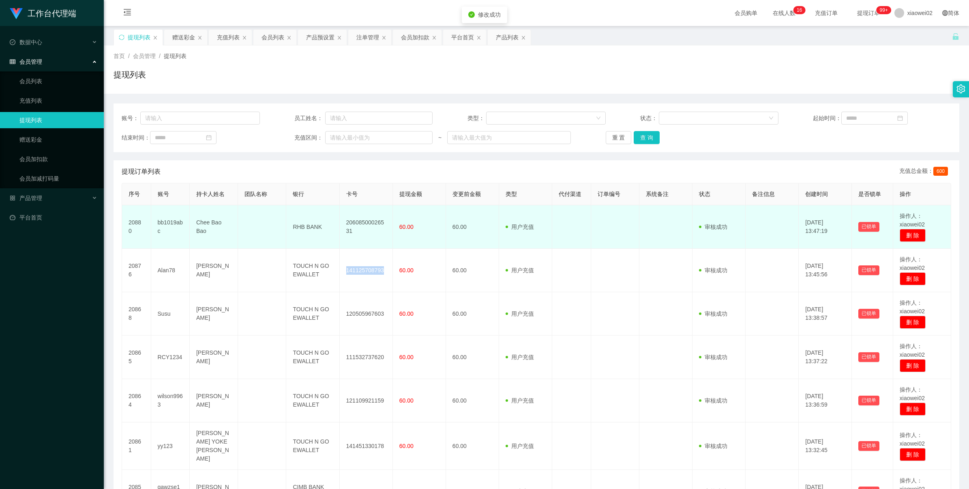
copy td "141125708793"
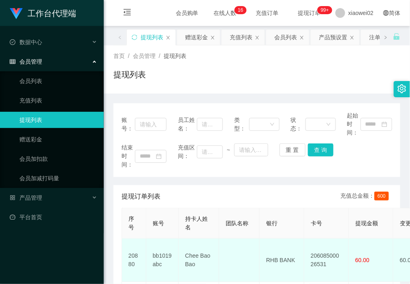
drag, startPoint x: 324, startPoint y: 265, endPoint x: 320, endPoint y: 262, distance: 4.3
click at [323, 265] on td "20608500026531" at bounding box center [327, 260] width 45 height 43
click at [320, 262] on td "20608500026531" at bounding box center [327, 260] width 45 height 43
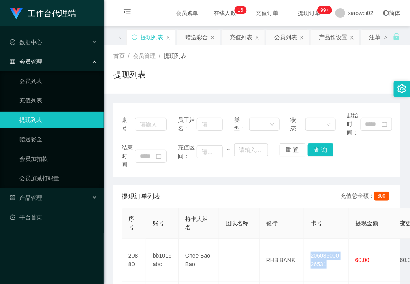
copy td "20608500026531"
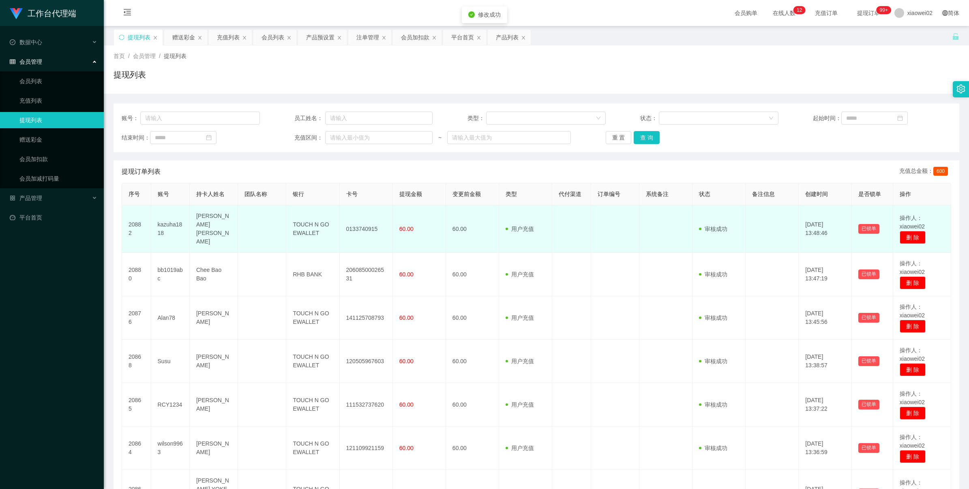
click at [358, 227] on td "0133740915" at bounding box center [366, 228] width 53 height 47
drag, startPoint x: 358, startPoint y: 227, endPoint x: 483, endPoint y: 165, distance: 139.3
click at [358, 227] on td "0133740915" at bounding box center [366, 228] width 53 height 47
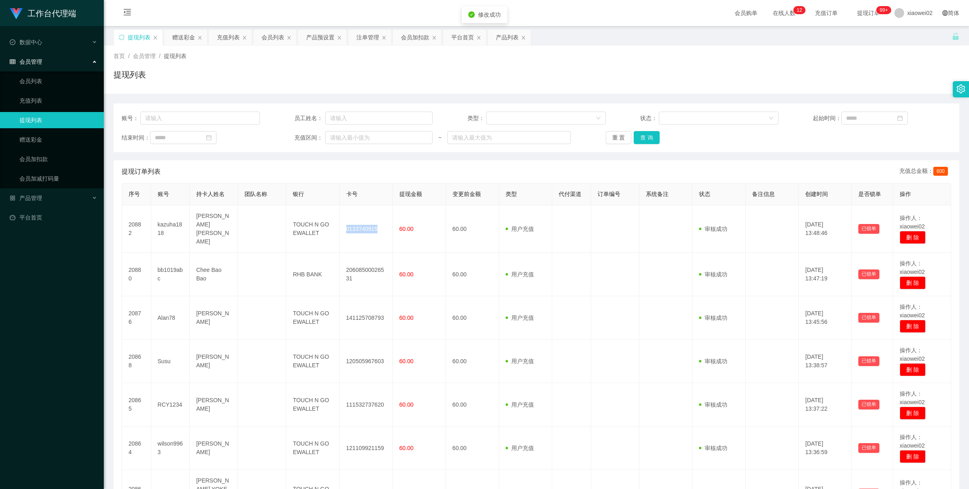
copy td "0133740915"
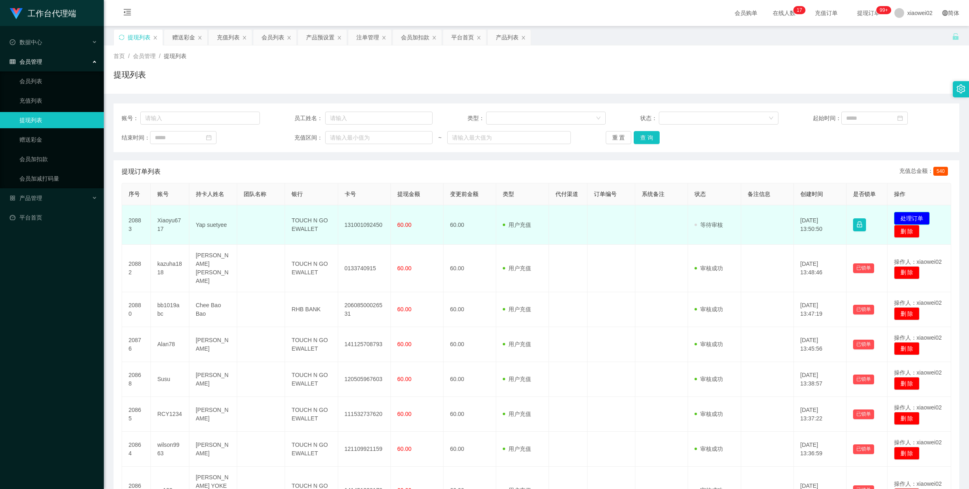
click at [410, 218] on button "处理订单" at bounding box center [912, 218] width 36 height 13
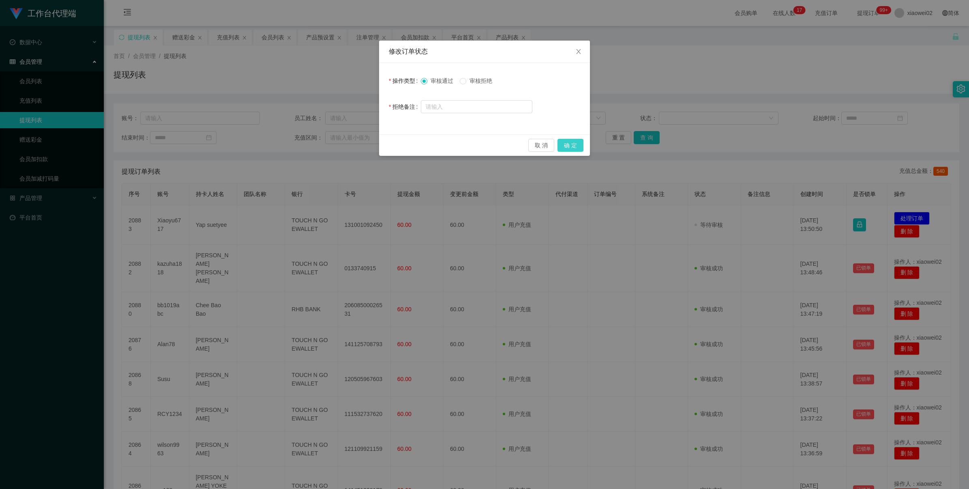
click at [410, 140] on button "确 定" at bounding box center [571, 145] width 26 height 13
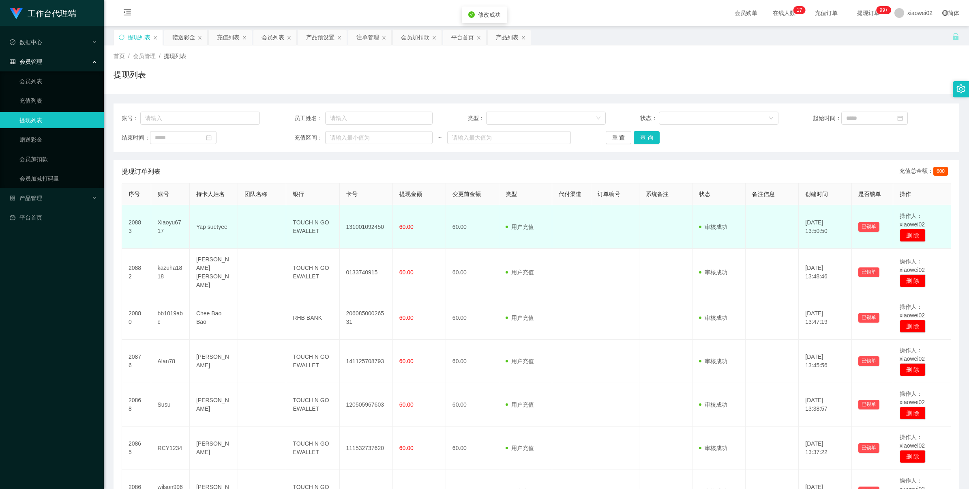
click at [379, 225] on td "131001092450" at bounding box center [366, 226] width 53 height 43
drag, startPoint x: 379, startPoint y: 225, endPoint x: 486, endPoint y: 175, distance: 117.9
click at [379, 225] on td "131001092450" at bounding box center [366, 226] width 53 height 43
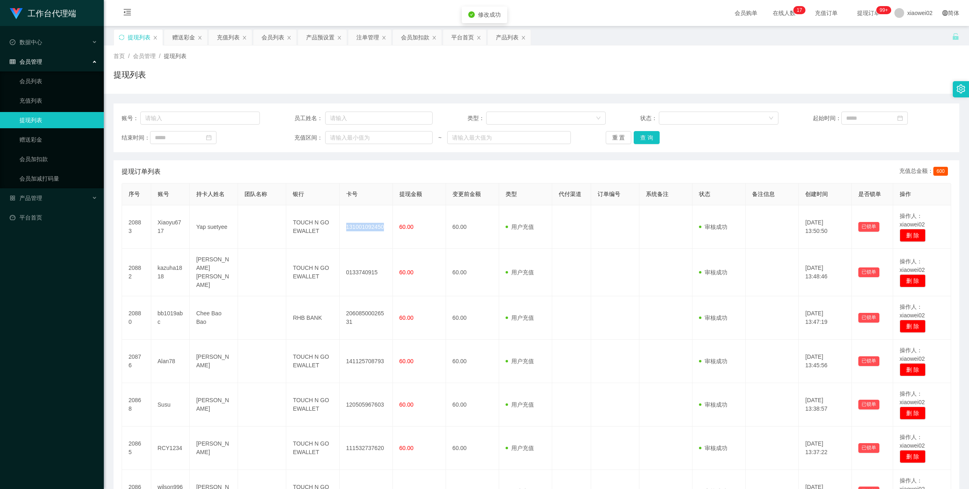
copy td "131001092450"
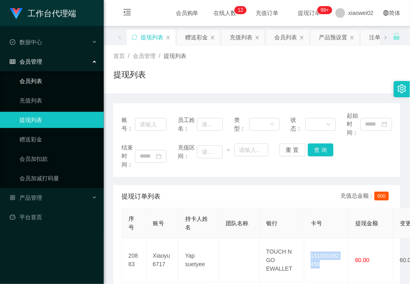
click at [36, 79] on link "会员列表" at bounding box center [58, 81] width 78 height 16
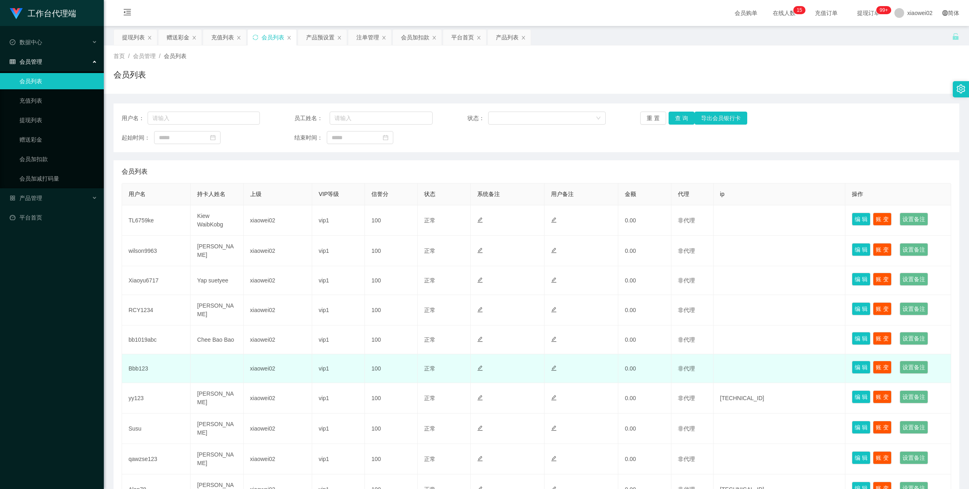
click at [147, 366] on td "Bbb123" at bounding box center [156, 368] width 69 height 29
click at [149, 367] on td "Bbb123" at bounding box center [156, 368] width 69 height 29
click at [143, 367] on td "Bbb123" at bounding box center [156, 368] width 69 height 29
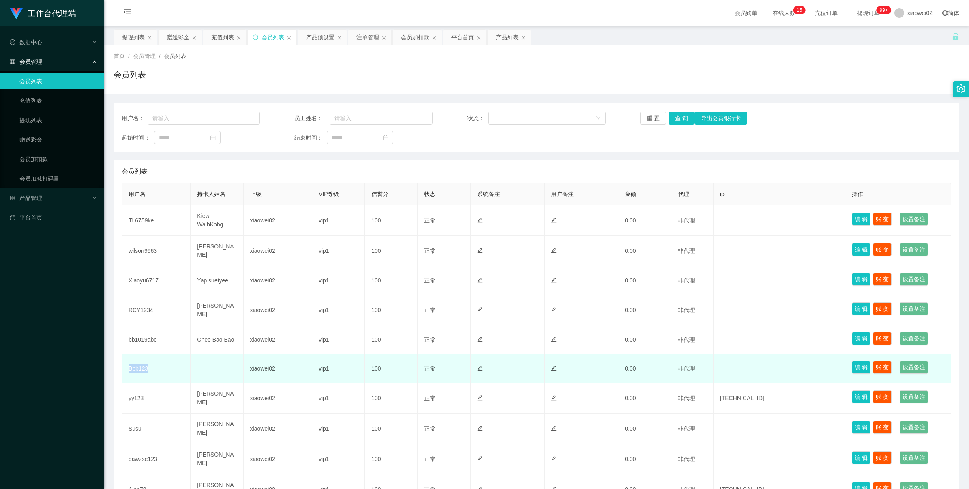
copy td "Bbb123"
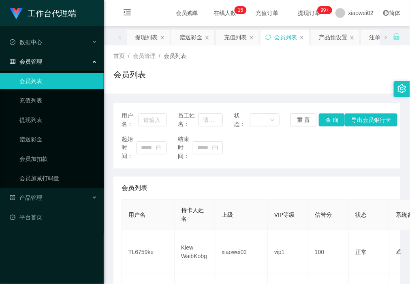
scroll to position [51, 0]
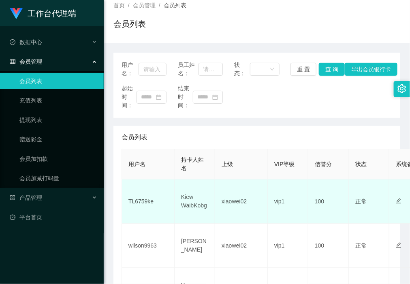
click at [142, 199] on td "TL6759ke" at bounding box center [148, 202] width 53 height 44
click at [142, 201] on td "TL6759ke" at bounding box center [148, 202] width 53 height 44
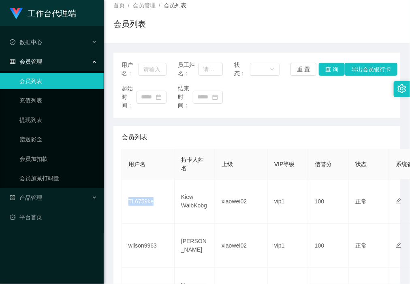
copy td "TL6759ke"
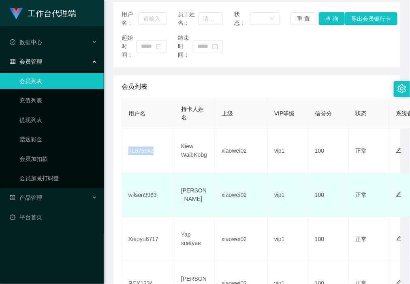
scroll to position [74, 0]
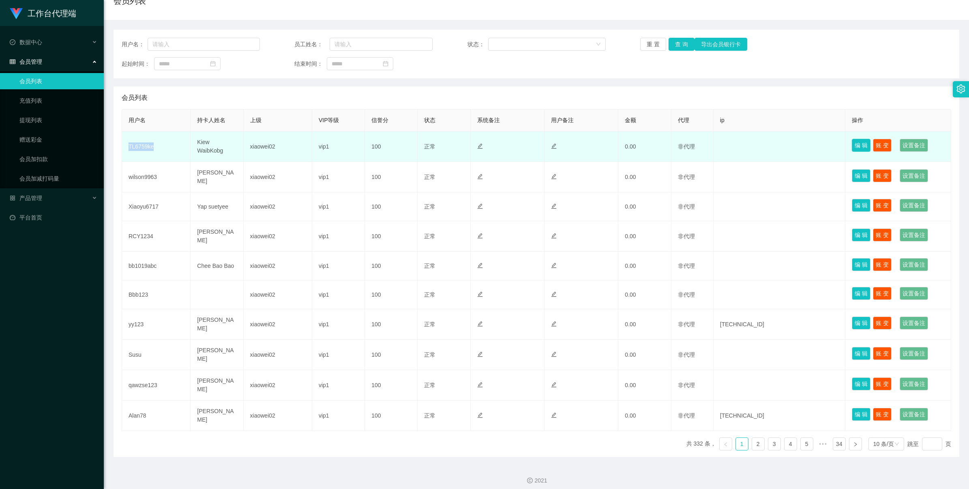
click at [854, 140] on button "编 辑" at bounding box center [861, 145] width 19 height 13
click at [879, 144] on button "账 变" at bounding box center [882, 145] width 19 height 13
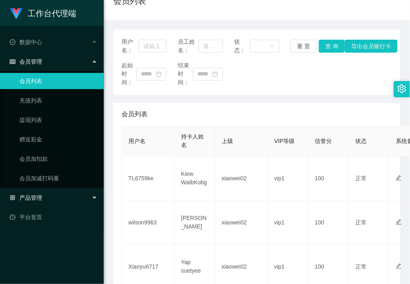
click at [41, 202] on div "产品管理" at bounding box center [52, 198] width 104 height 16
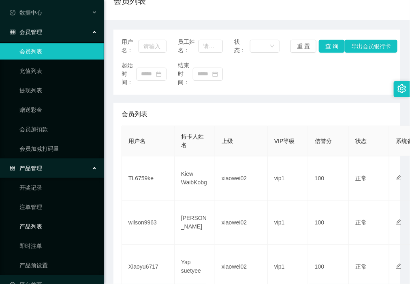
scroll to position [47, 0]
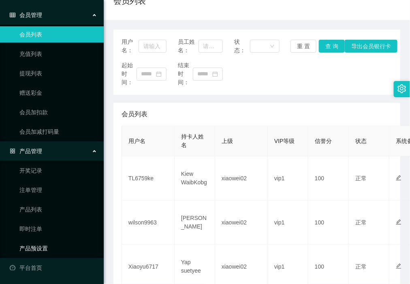
click at [41, 251] on link "产品预设置" at bounding box center [58, 248] width 78 height 16
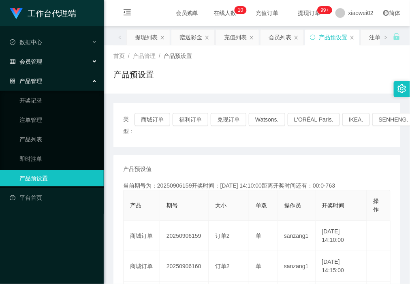
click at [44, 63] on div "会员管理" at bounding box center [52, 62] width 104 height 16
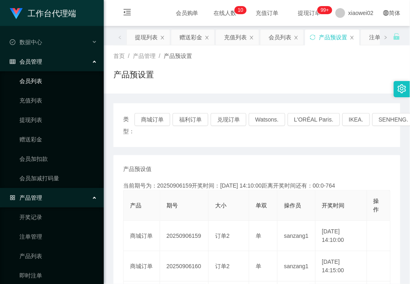
click at [50, 80] on link "会员列表" at bounding box center [58, 81] width 78 height 16
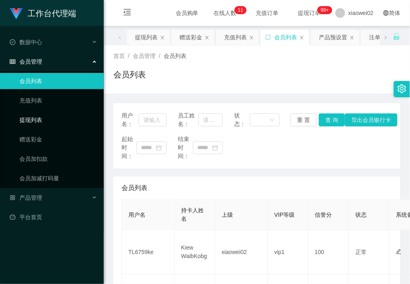
drag, startPoint x: 24, startPoint y: 122, endPoint x: 39, endPoint y: 76, distance: 48.7
click at [24, 122] on link "提现列表" at bounding box center [58, 120] width 78 height 16
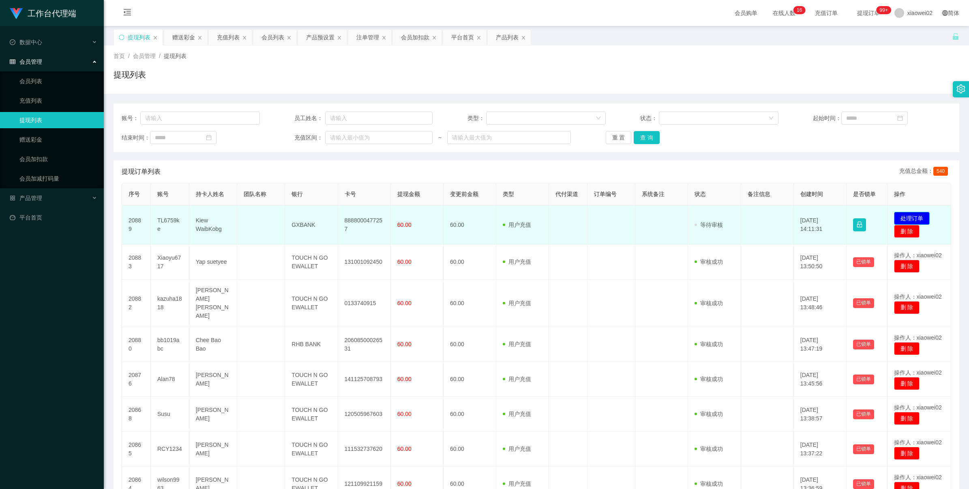
click at [907, 217] on button "处理订单" at bounding box center [912, 218] width 36 height 13
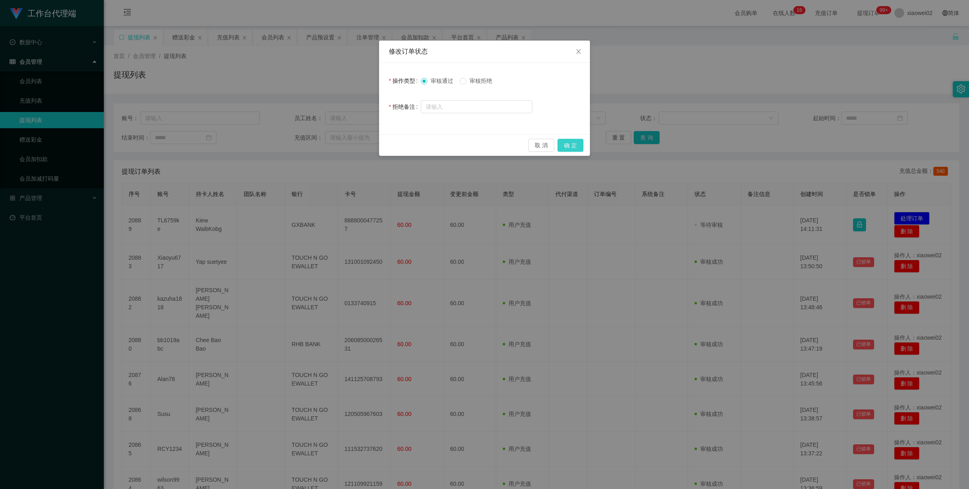
click at [582, 143] on button "确 定" at bounding box center [571, 145] width 26 height 13
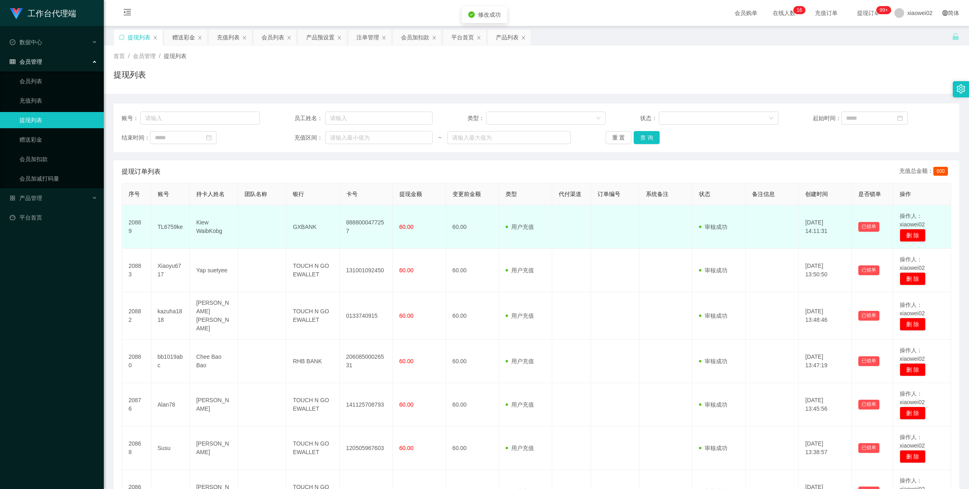
click at [341, 225] on td "8888000477257" at bounding box center [366, 226] width 53 height 43
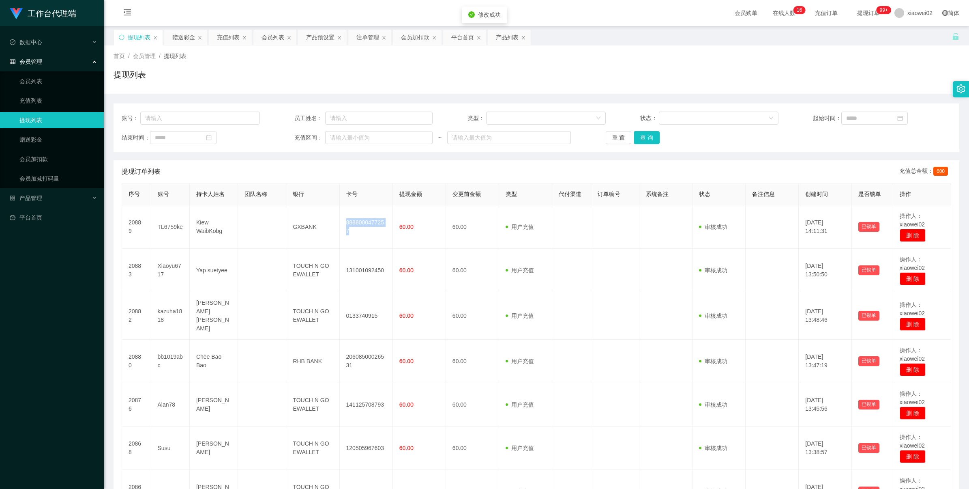
copy td "8888000477257"
